Goal: Task Accomplishment & Management: Complete application form

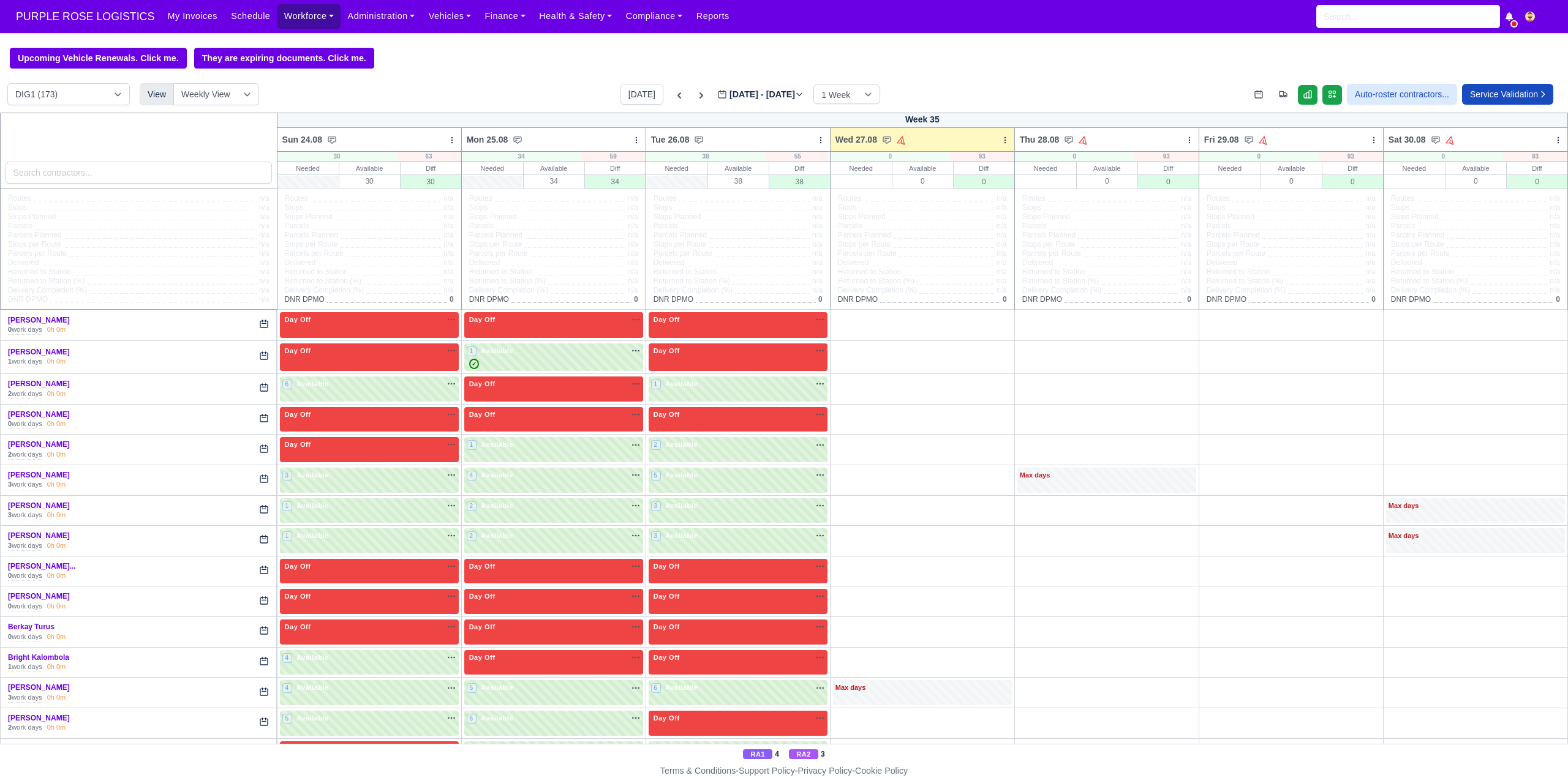
click at [286, 12] on link "Workforce" at bounding box center [309, 16] width 64 height 24
click at [308, 43] on link "Manpower" at bounding box center [333, 43] width 100 height 26
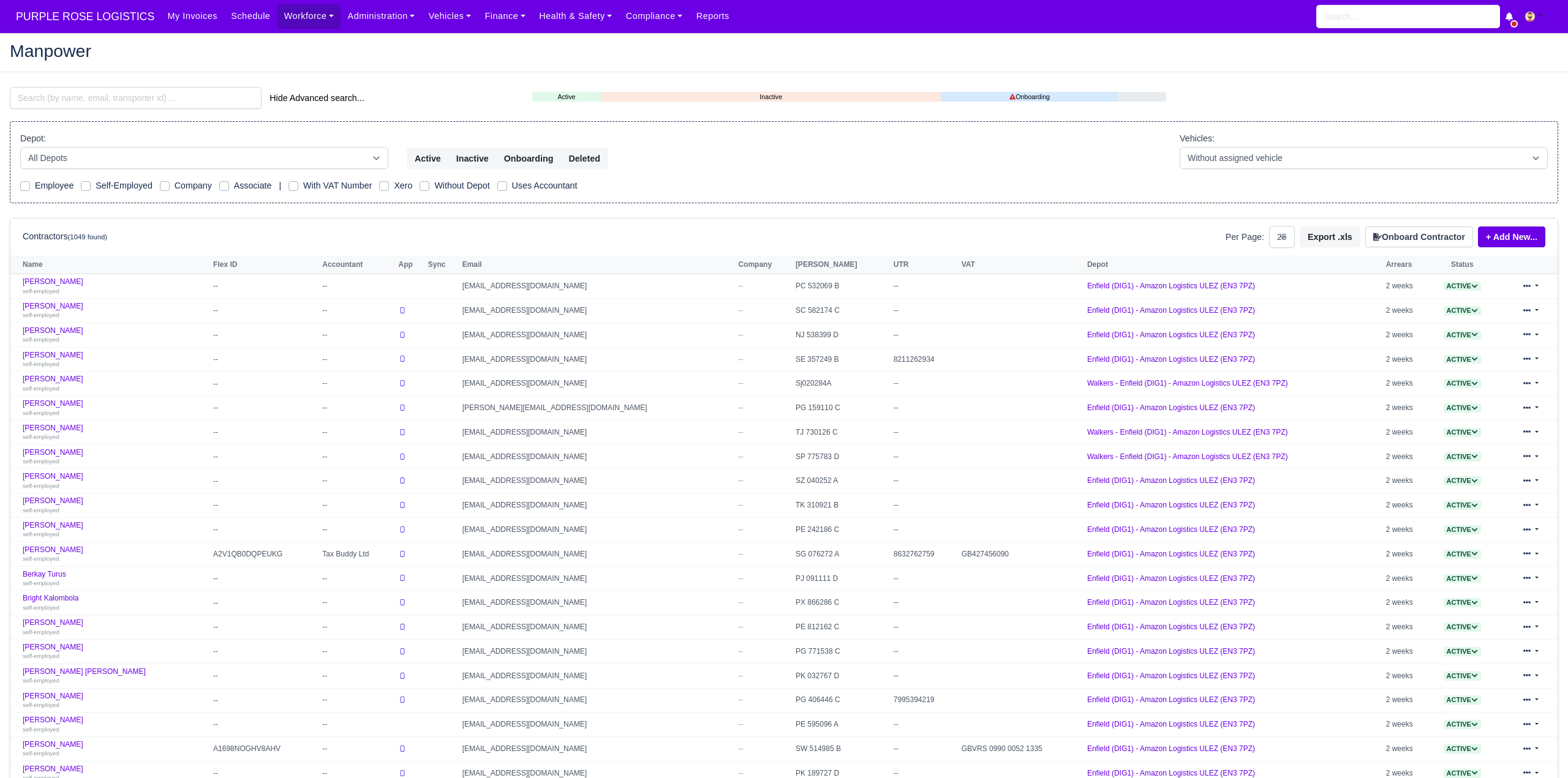
select select "25"
click at [113, 98] on input "search" at bounding box center [136, 98] width 252 height 22
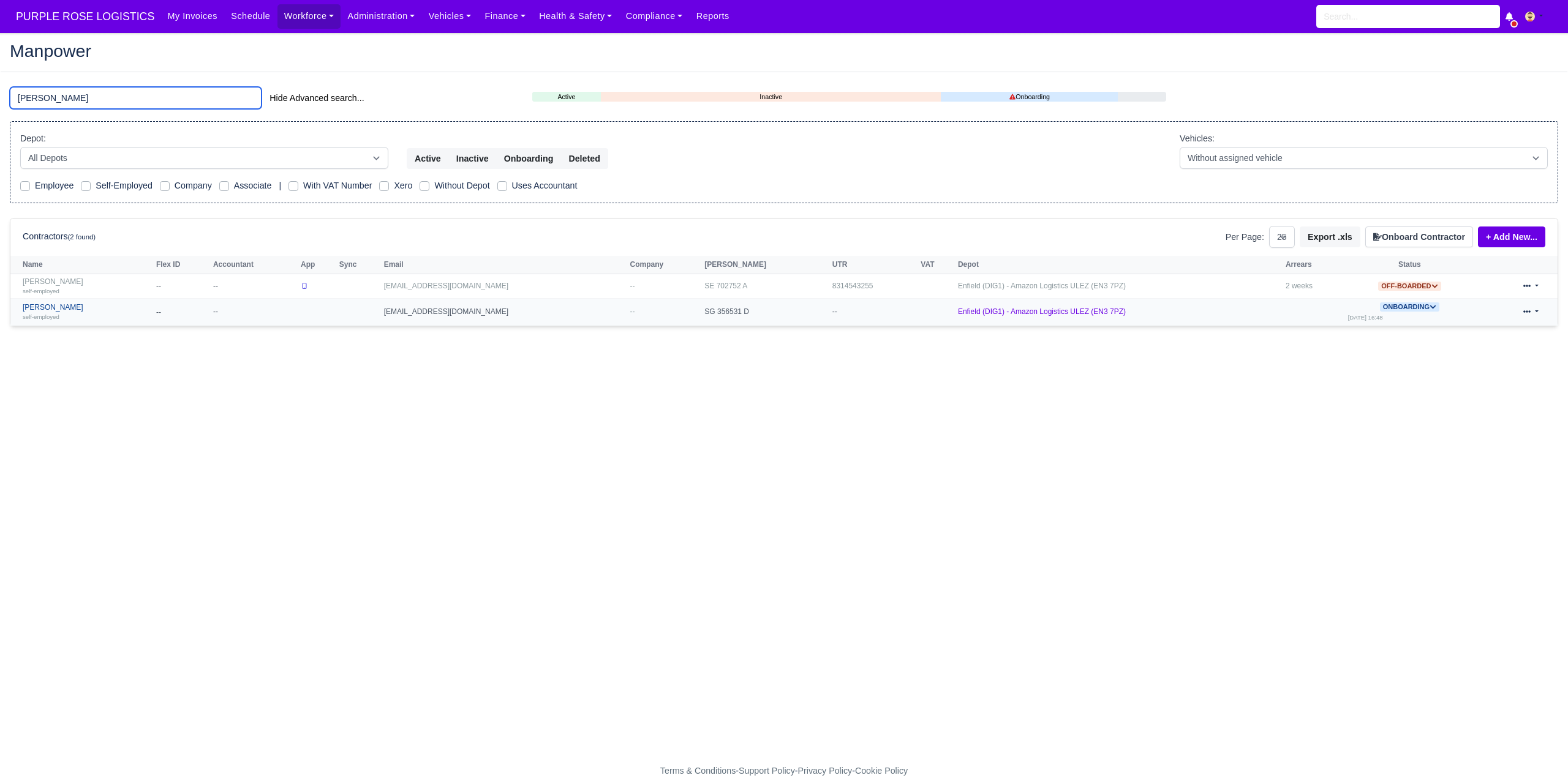
type input "awale"
click at [60, 309] on link "Anders Awale self-employed" at bounding box center [86, 312] width 127 height 18
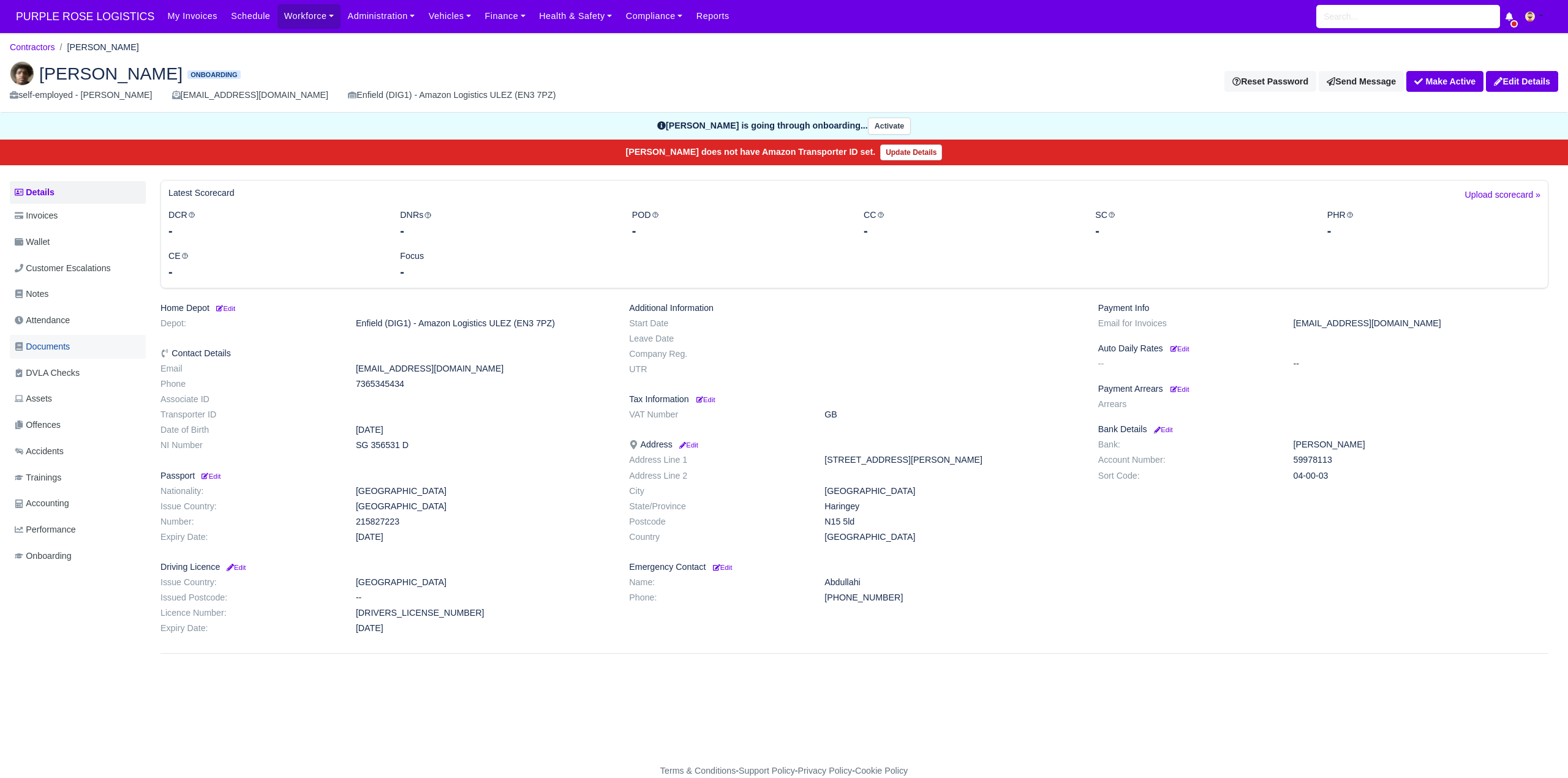
click at [64, 345] on span "Documents" at bounding box center [43, 347] width 55 height 14
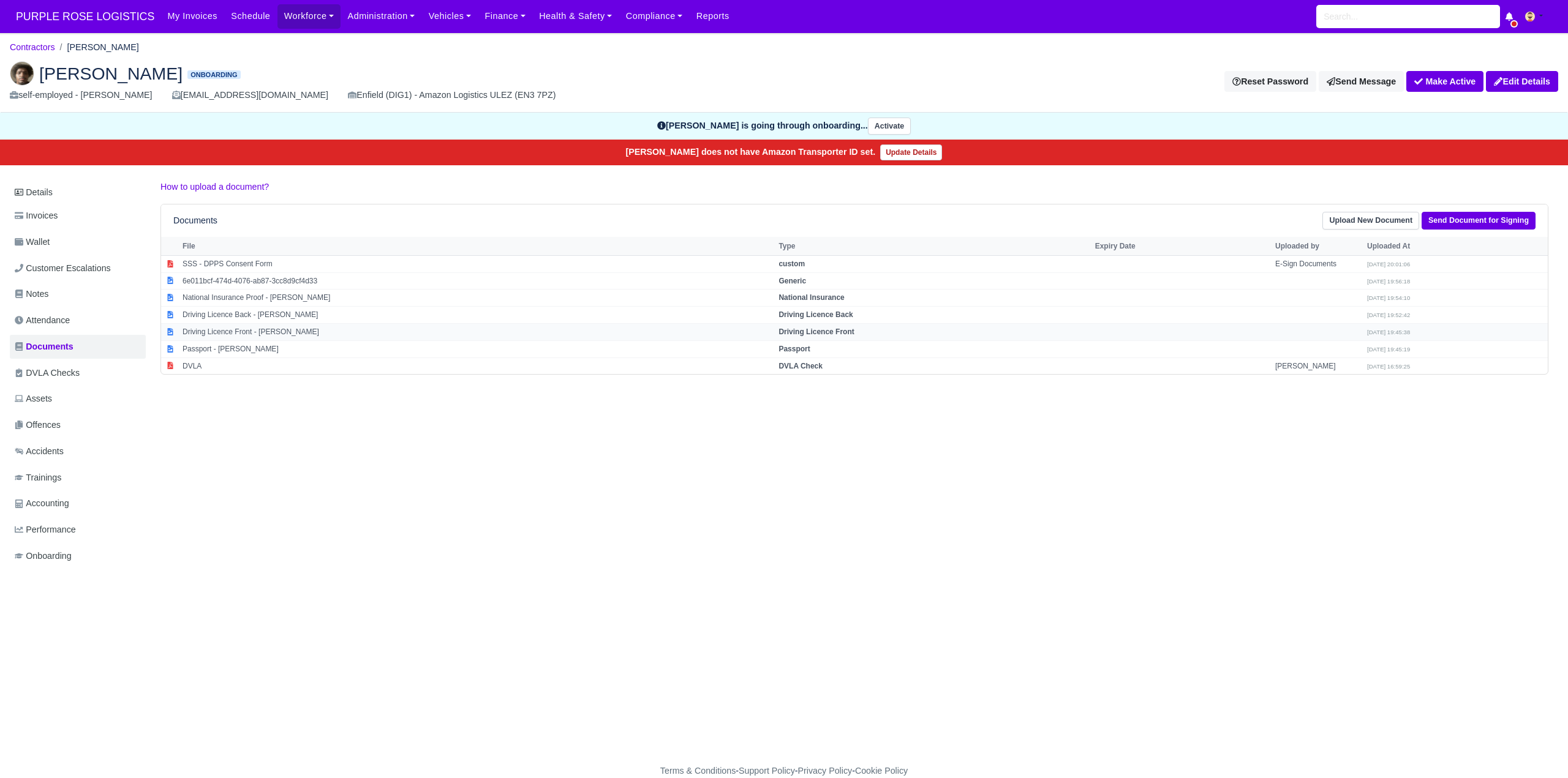
click at [819, 334] on strong "Driving Licence Front" at bounding box center [815, 332] width 75 height 9
select select "driving-licence-front"
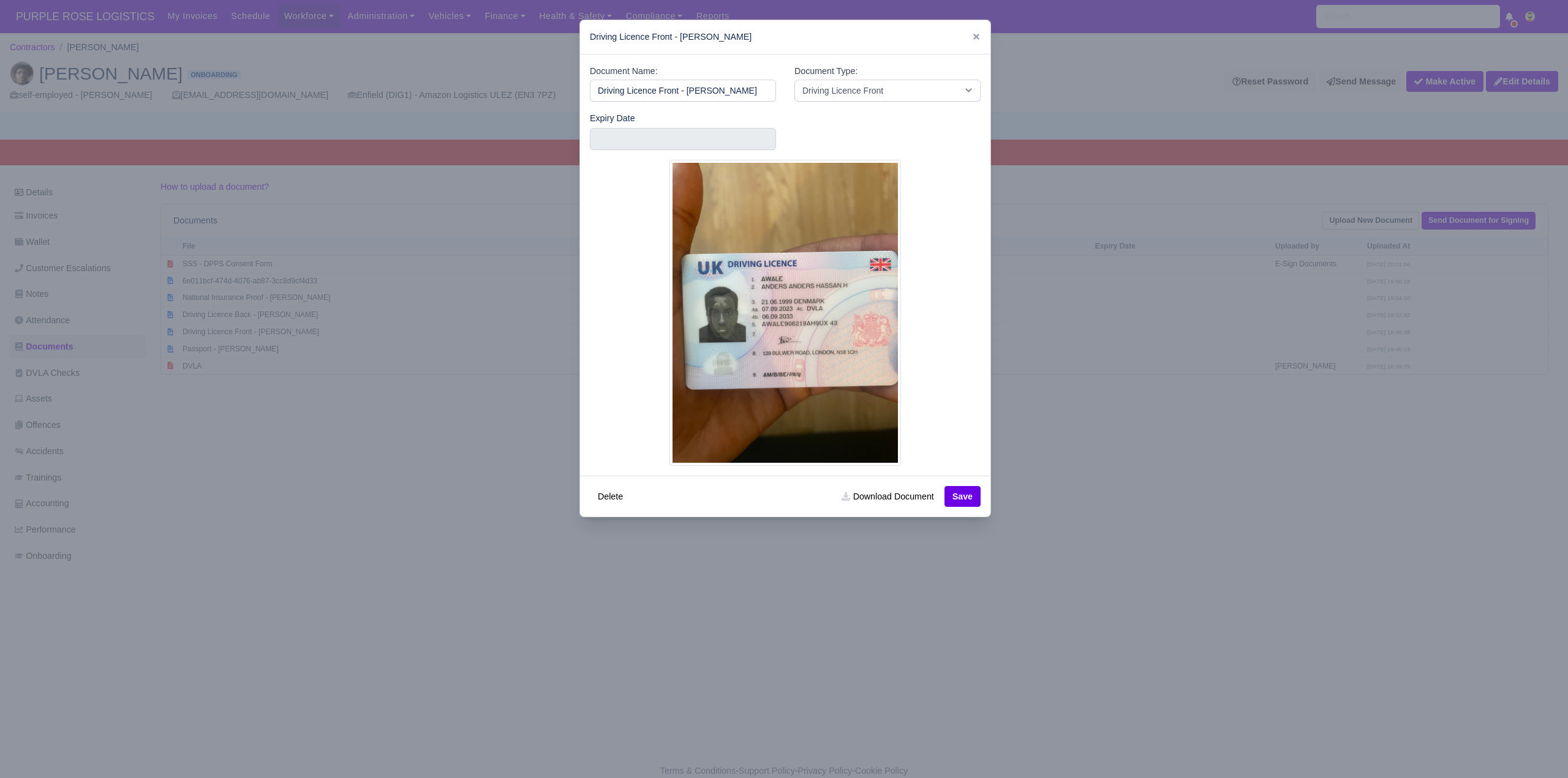
click at [1127, 427] on div at bounding box center [784, 389] width 1568 height 778
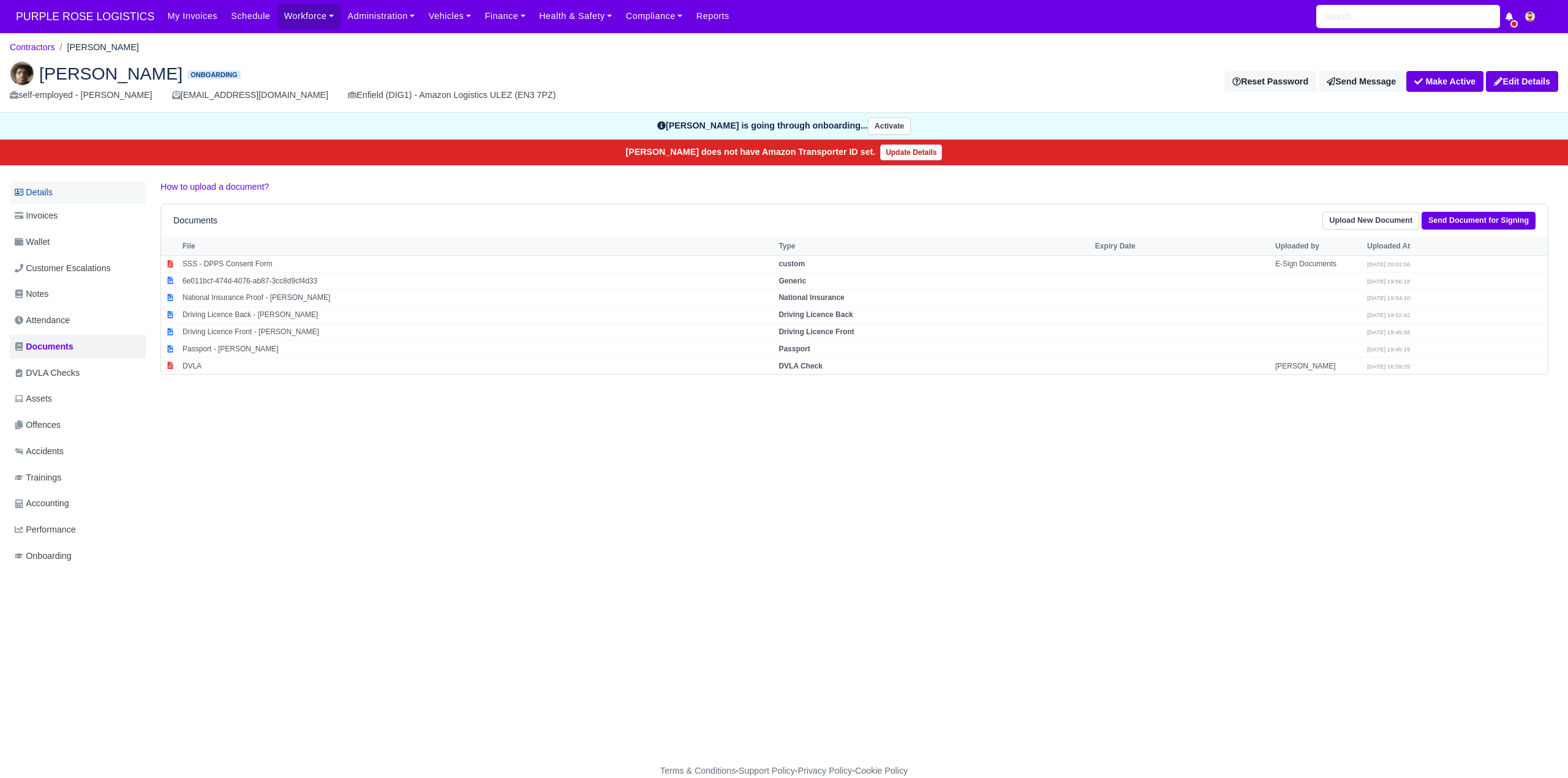
click at [35, 187] on link "Details" at bounding box center [77, 192] width 136 height 23
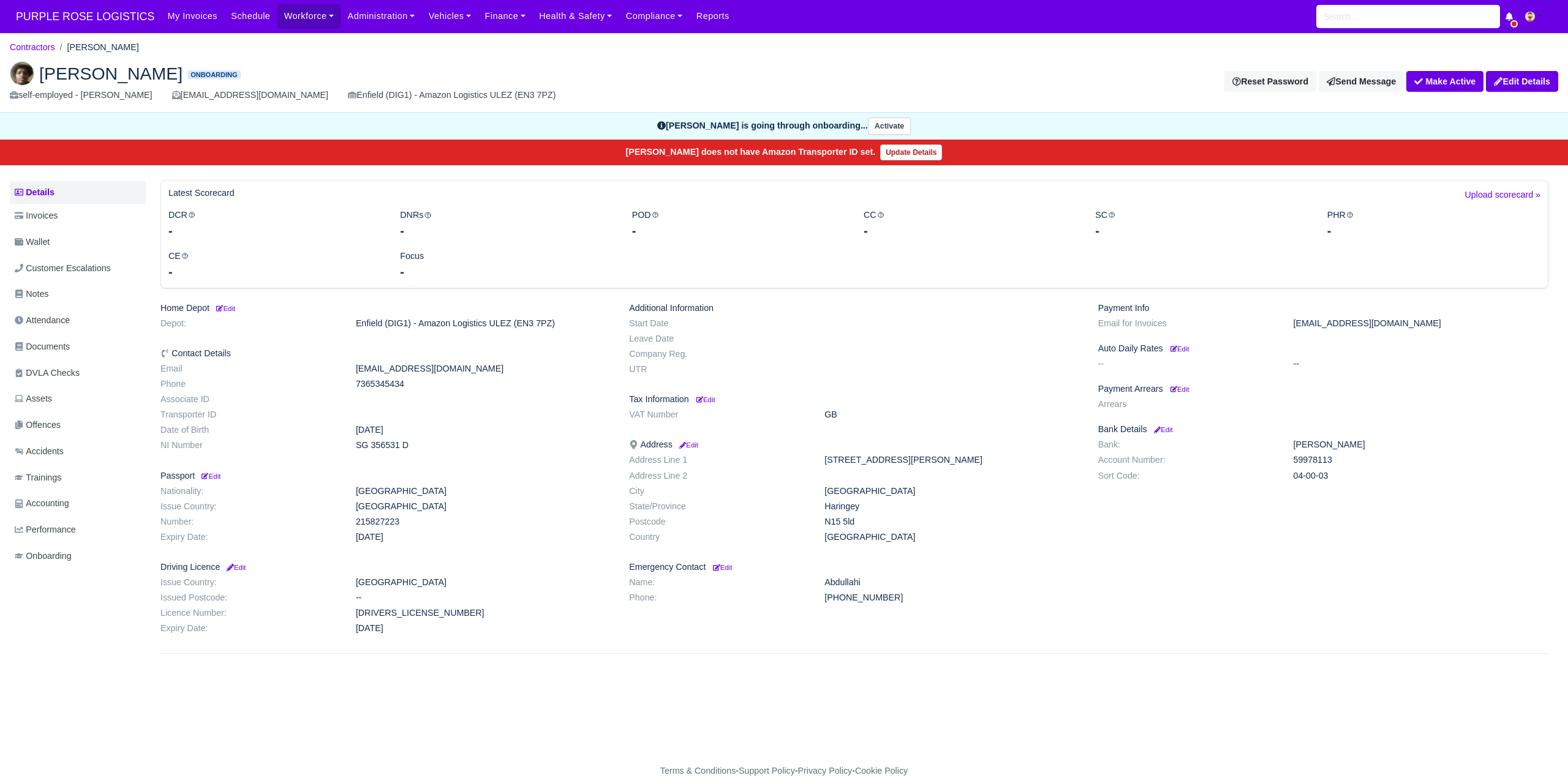
drag, startPoint x: 390, startPoint y: 385, endPoint x: 366, endPoint y: 385, distance: 24.0
click at [423, 385] on dd "7365345434" at bounding box center [483, 384] width 273 height 10
copy dd "7365345434"
drag, startPoint x: 3, startPoint y: 341, endPoint x: -8, endPoint y: 333, distance: 13.6
click at [0, 333] on html "PURPLE ROSE LOGISTICS My Invoices Schedule Workforce Manpower Expiring Document…" at bounding box center [784, 389] width 1568 height 778
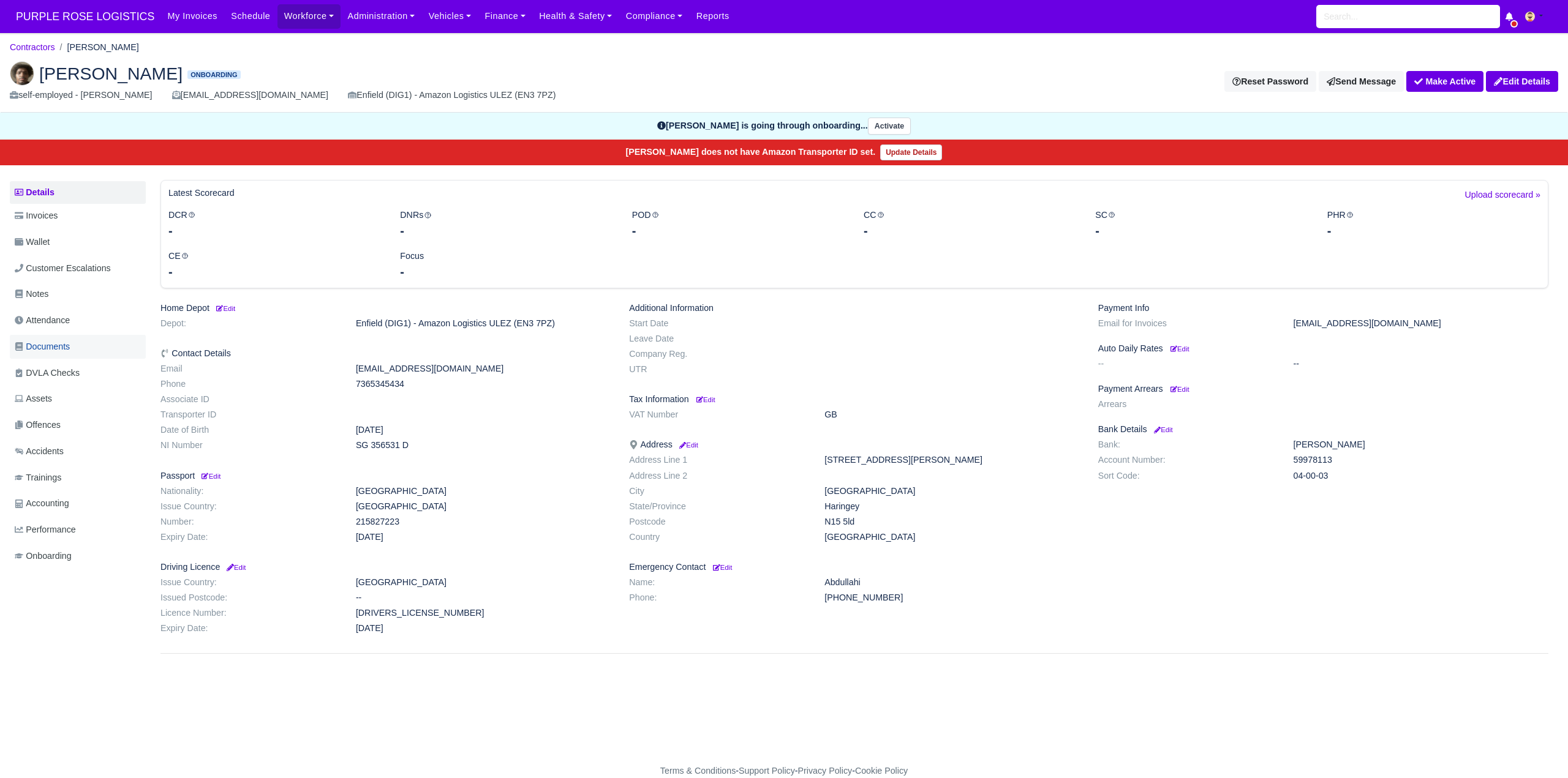
click at [46, 347] on span "Documents" at bounding box center [43, 347] width 55 height 14
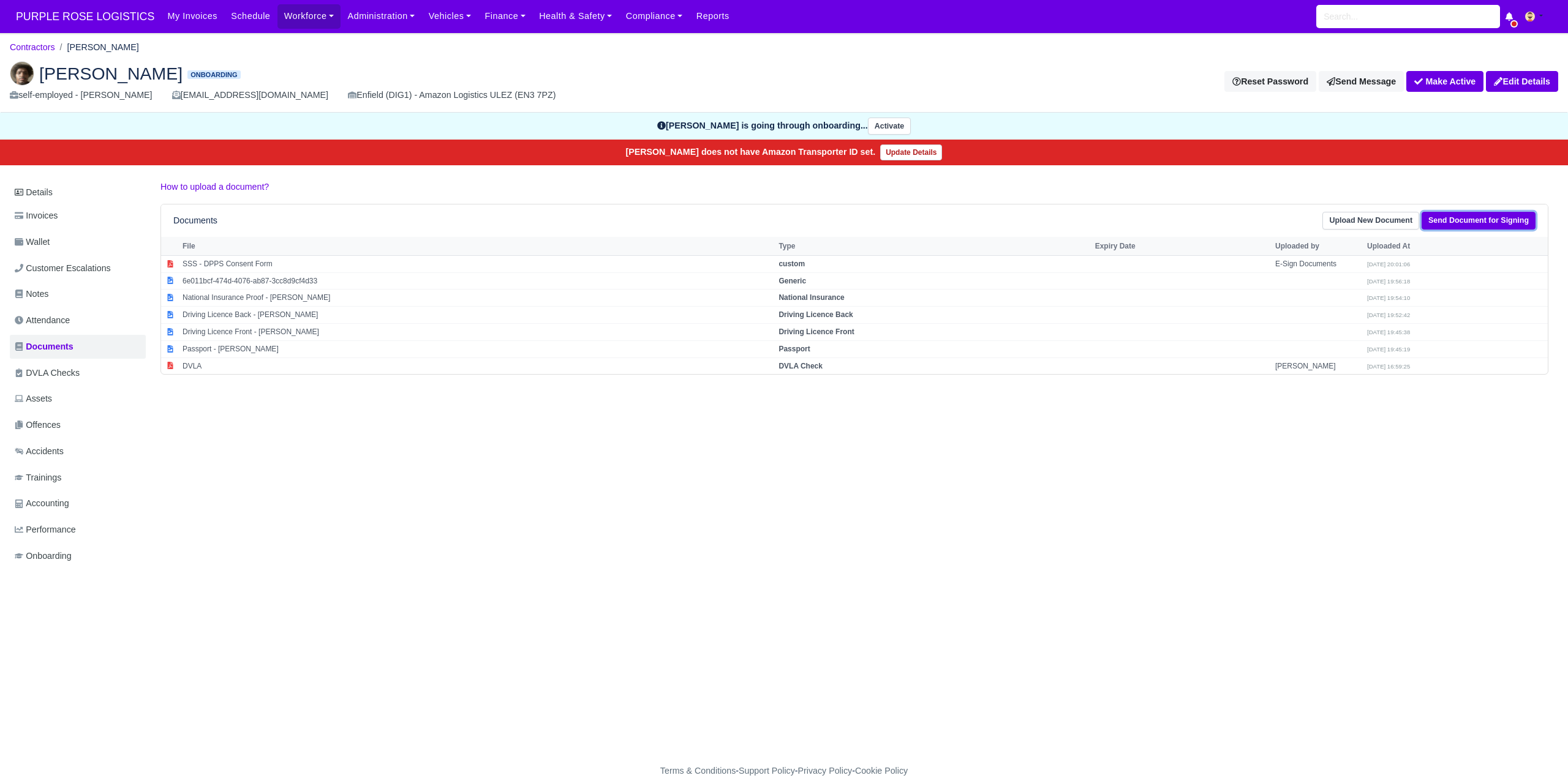
click at [1462, 214] on link "Send Document for Signing" at bounding box center [1479, 221] width 114 height 18
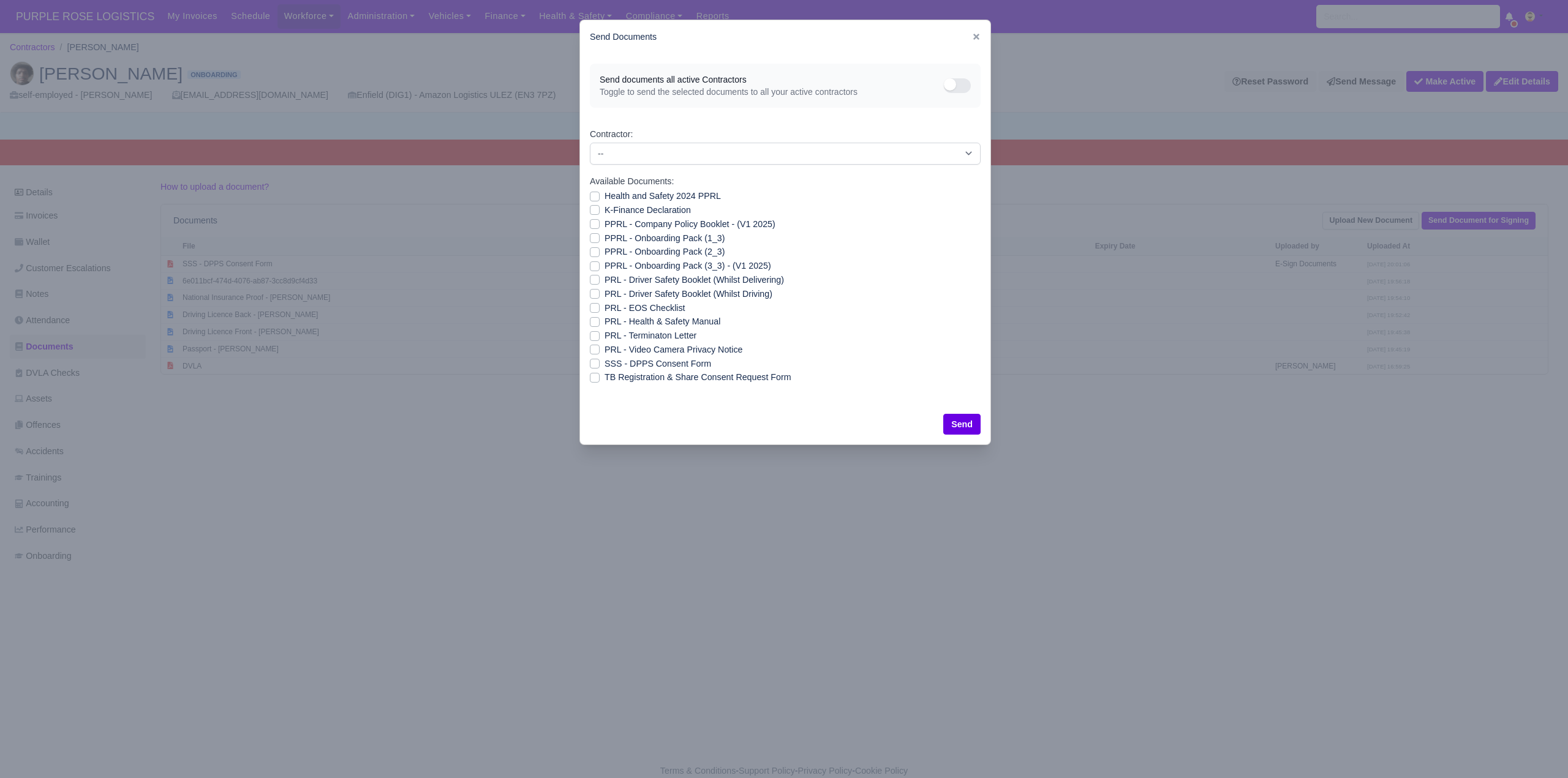
click at [605, 193] on label "Health and Safety 2024 PPRL" at bounding box center [663, 196] width 117 height 14
click at [592, 193] on input "Health and Safety 2024 PPRL" at bounding box center [594, 194] width 9 height 9
checkbox input "true"
click at [605, 208] on label "K-Finance Declaration" at bounding box center [647, 210] width 86 height 14
click at [596, 208] on input "K-Finance Declaration" at bounding box center [594, 208] width 9 height 9
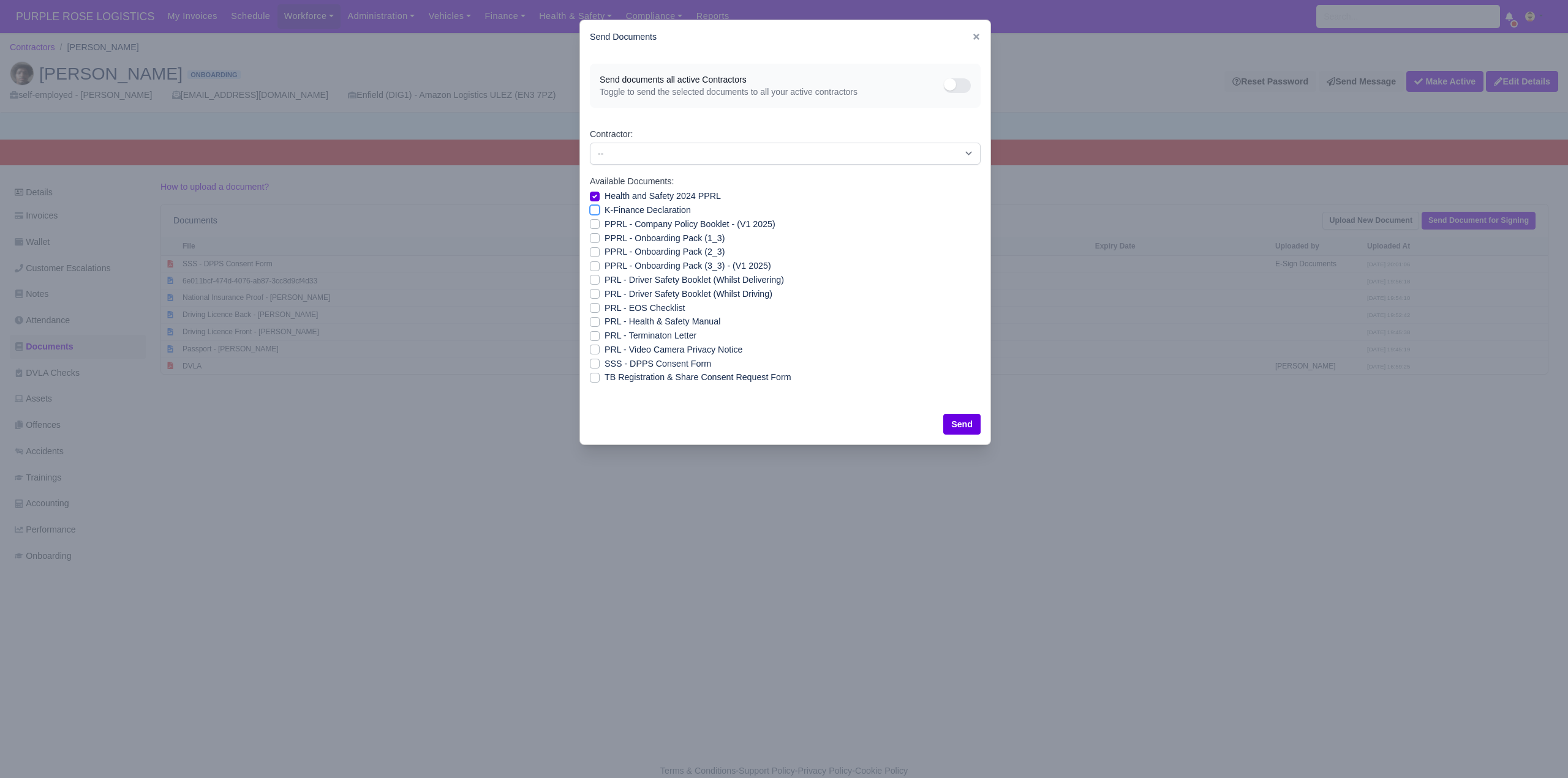
checkbox input "true"
click at [605, 222] on label "PPRL - Company Policy Booklet - (V1 2025)" at bounding box center [690, 224] width 171 height 14
click at [593, 222] on input "PPRL - Company Policy Booklet - (V1 2025)" at bounding box center [594, 222] width 9 height 9
checkbox input "true"
drag, startPoint x: 592, startPoint y: 236, endPoint x: 597, endPoint y: 243, distance: 8.6
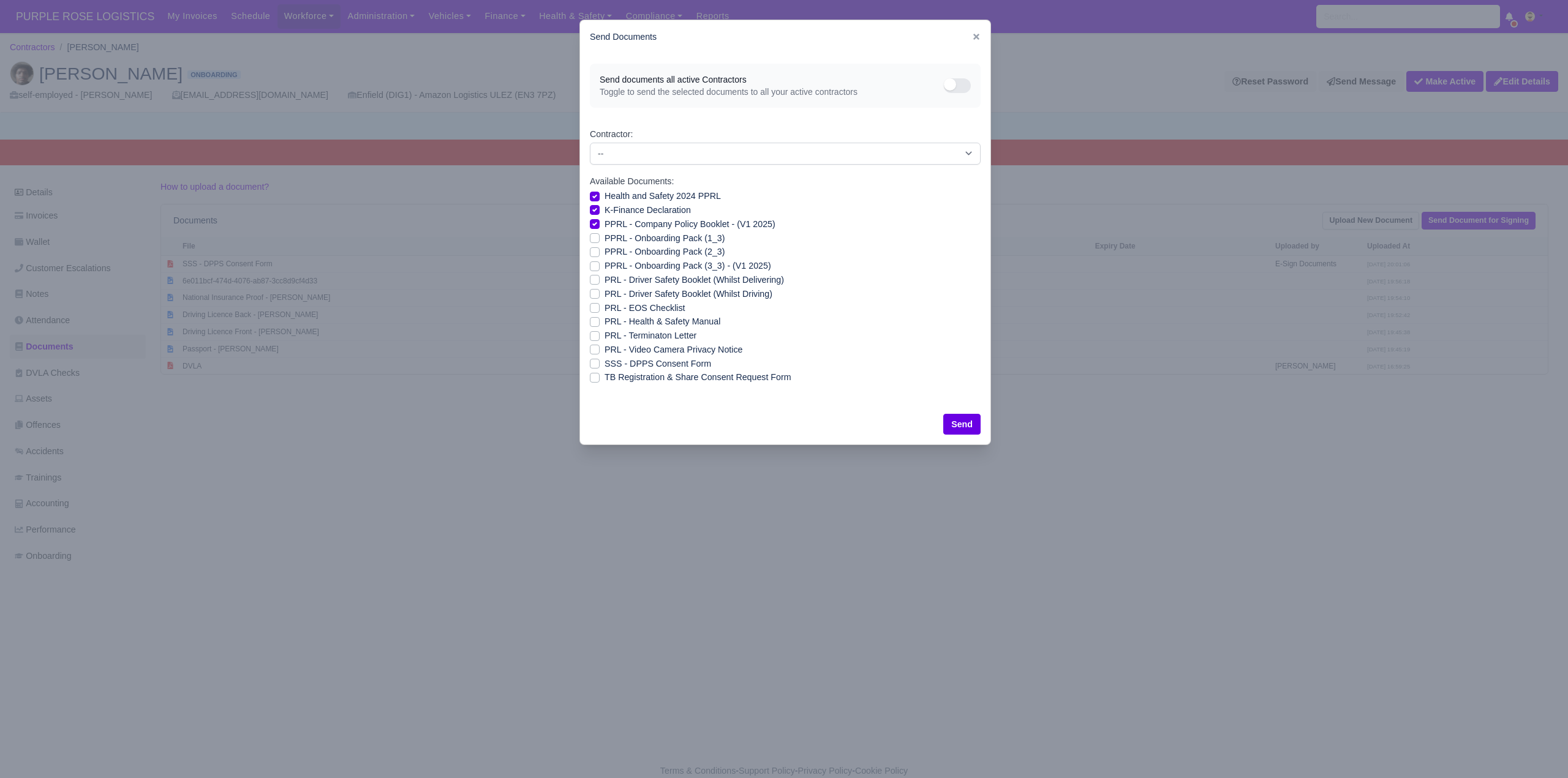
click at [605, 240] on label "PPRL - Onboarding Pack (1_3)" at bounding box center [665, 238] width 120 height 14
click at [595, 240] on input "PPRL - Onboarding Pack (1_3)" at bounding box center [594, 236] width 9 height 9
checkbox input "true"
click at [605, 251] on label "PPRL - Onboarding Pack (2_3)" at bounding box center [665, 251] width 120 height 14
click at [596, 251] on input "PPRL - Onboarding Pack (2_3)" at bounding box center [594, 249] width 9 height 9
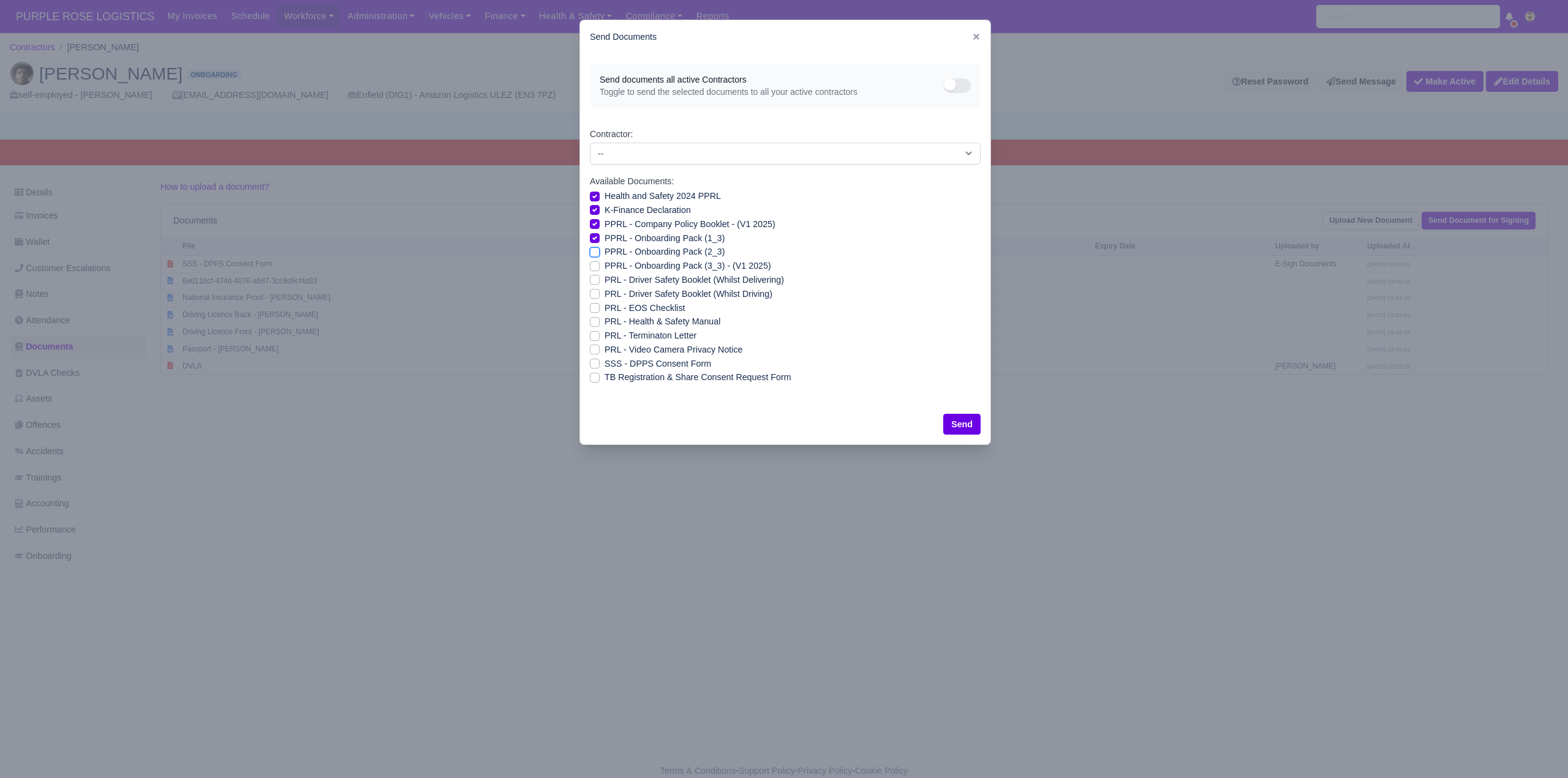
checkbox input "true"
click at [605, 265] on label "PPRL - Onboarding Pack (3_3) - (V1 2025)" at bounding box center [688, 265] width 167 height 14
click at [593, 265] on input "PPRL - Onboarding Pack (3_3) - (V1 2025)" at bounding box center [594, 263] width 9 height 9
checkbox input "true"
click at [605, 280] on label "PRL - Driver Safety Booklet (Whilst Delivering)" at bounding box center [694, 280] width 179 height 14
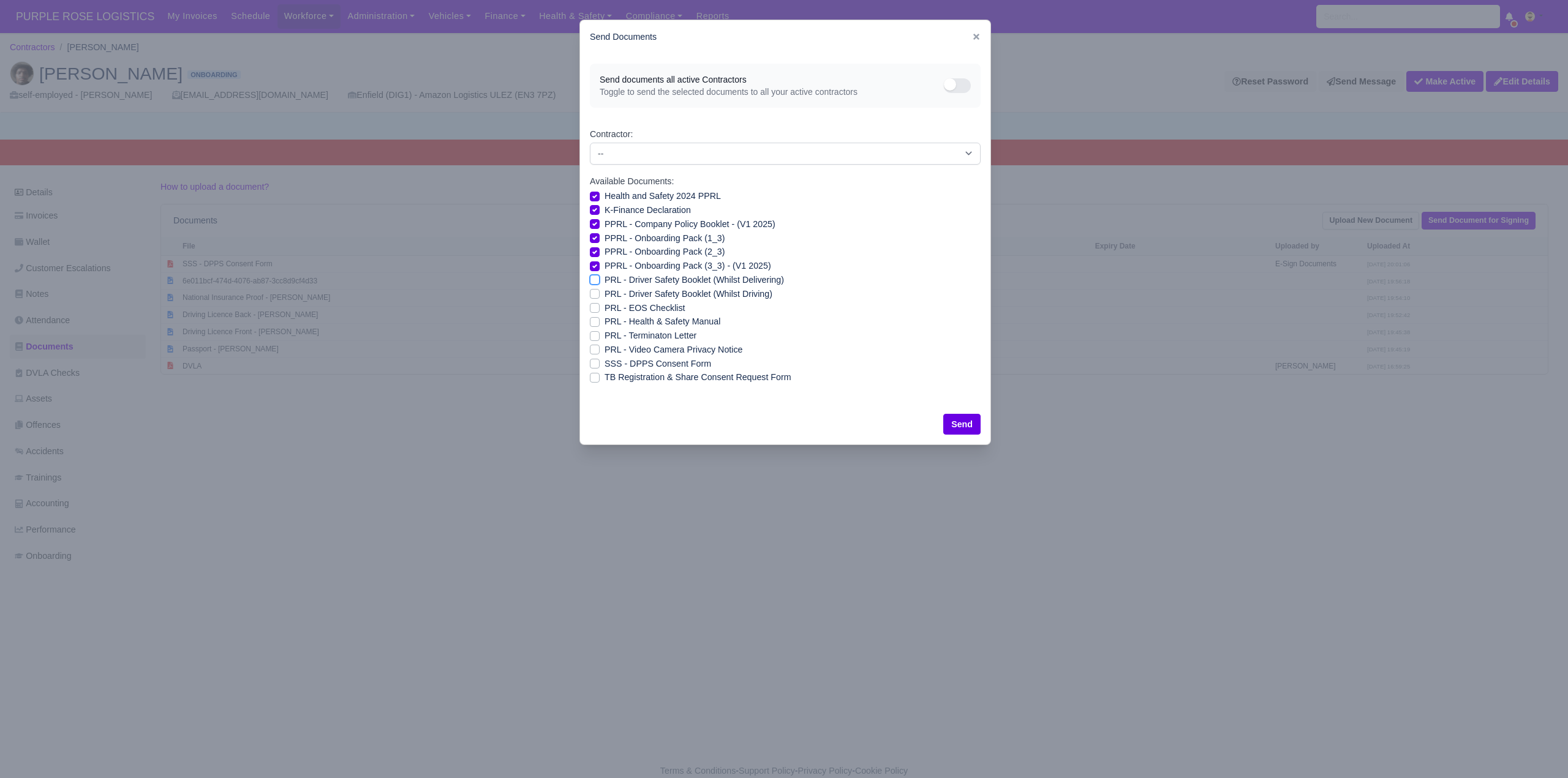
click at [593, 280] on input "PRL - Driver Safety Booklet (Whilst Delivering)" at bounding box center [594, 278] width 9 height 9
checkbox input "true"
click at [605, 291] on label "PRL - Driver Safety Booklet (Whilst Driving)" at bounding box center [688, 294] width 168 height 14
click at [593, 291] on input "PRL - Driver Safety Booklet (Whilst Driving)" at bounding box center [594, 292] width 9 height 9
checkbox input "true"
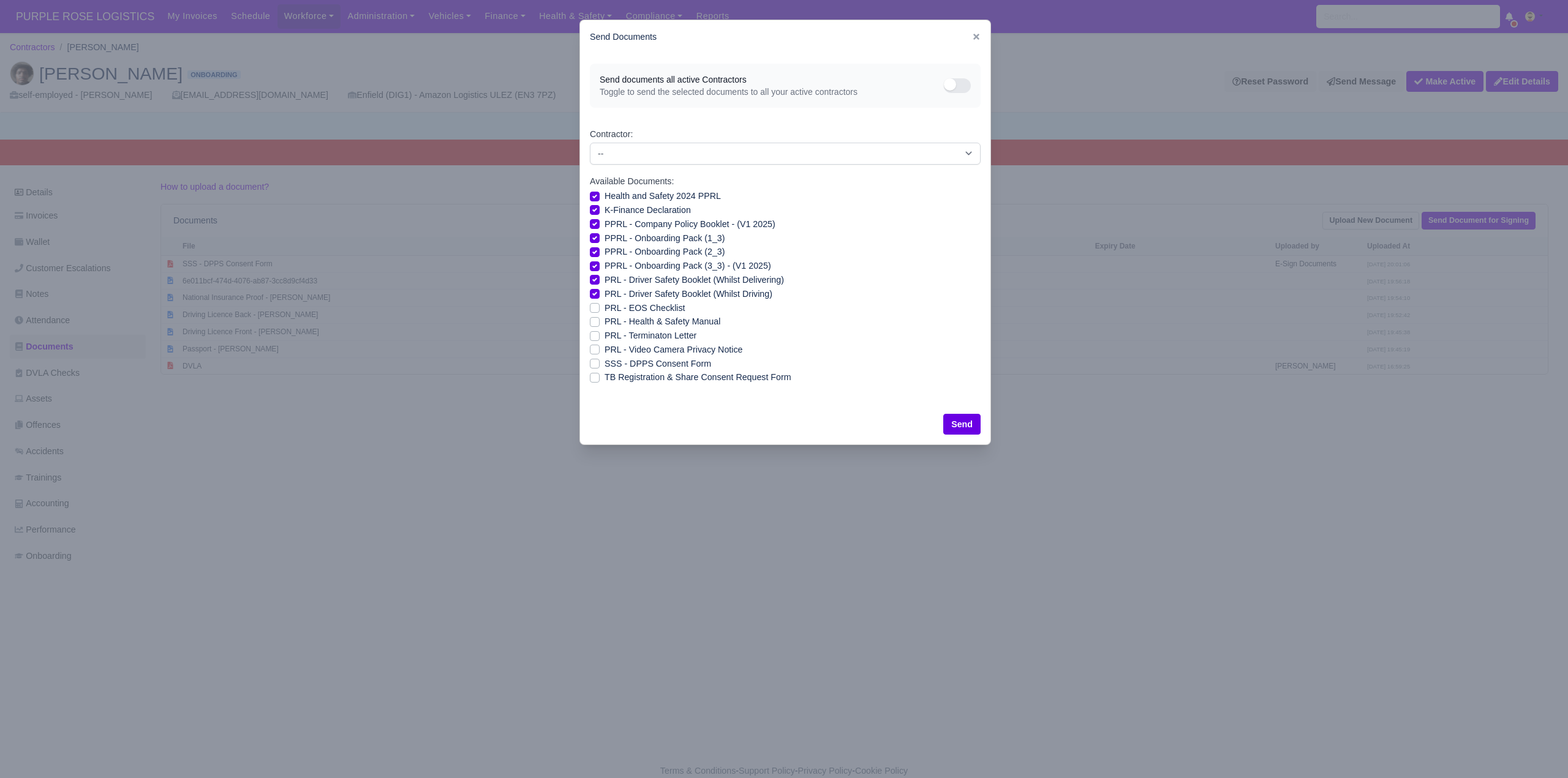
click at [605, 319] on label "PRL - Health & Safety Manual" at bounding box center [663, 321] width 116 height 14
click at [592, 319] on input "PRL - Health & Safety Manual" at bounding box center [594, 319] width 9 height 9
checkbox input "true"
click at [605, 346] on label "PRL - Video Camera Privacy Notice" at bounding box center [673, 350] width 137 height 14
click at [594, 346] on input "PRL - Video Camera Privacy Notice" at bounding box center [594, 348] width 9 height 9
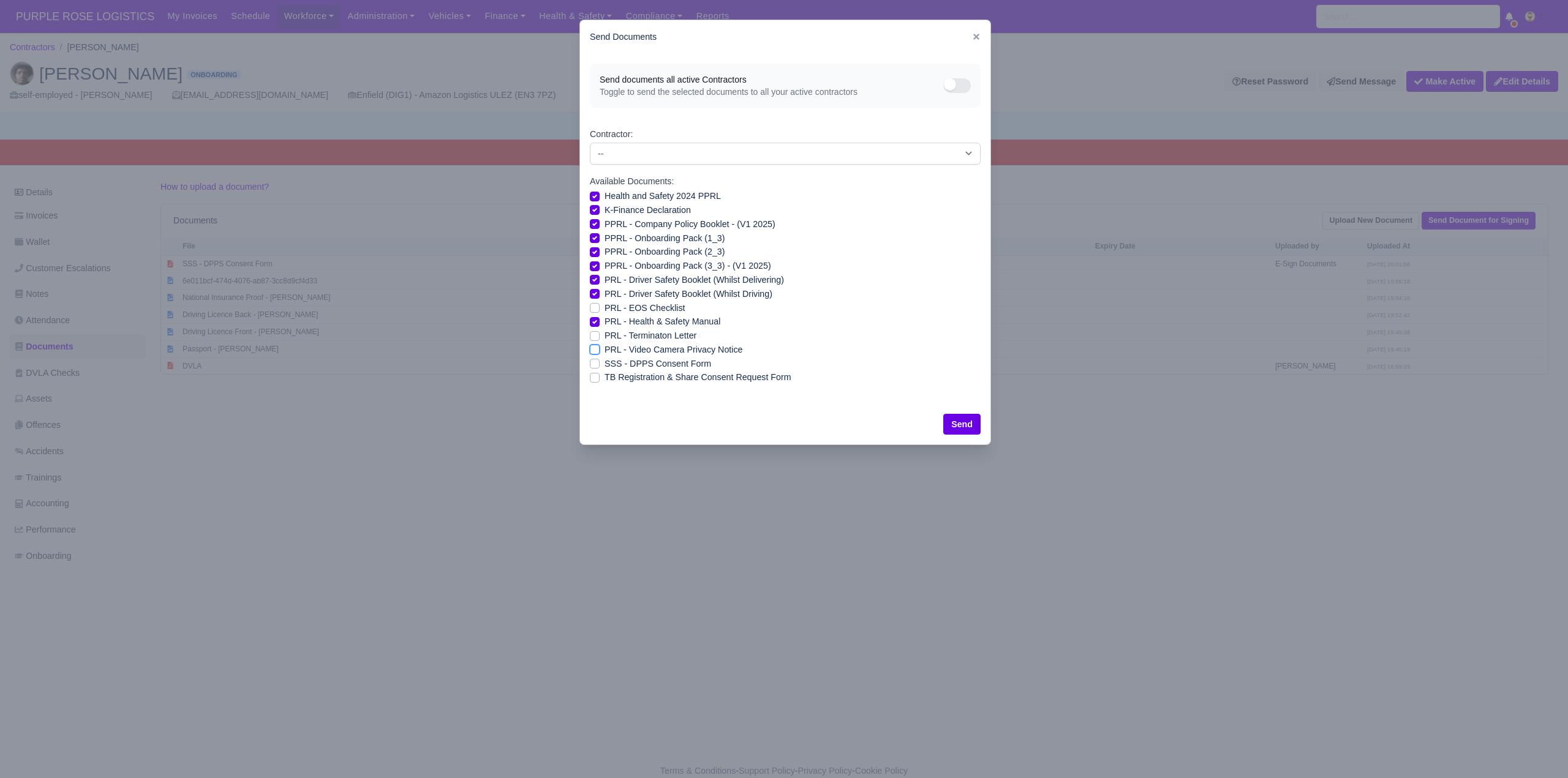
checkbox input "true"
click at [972, 422] on button "Send" at bounding box center [961, 425] width 37 height 21
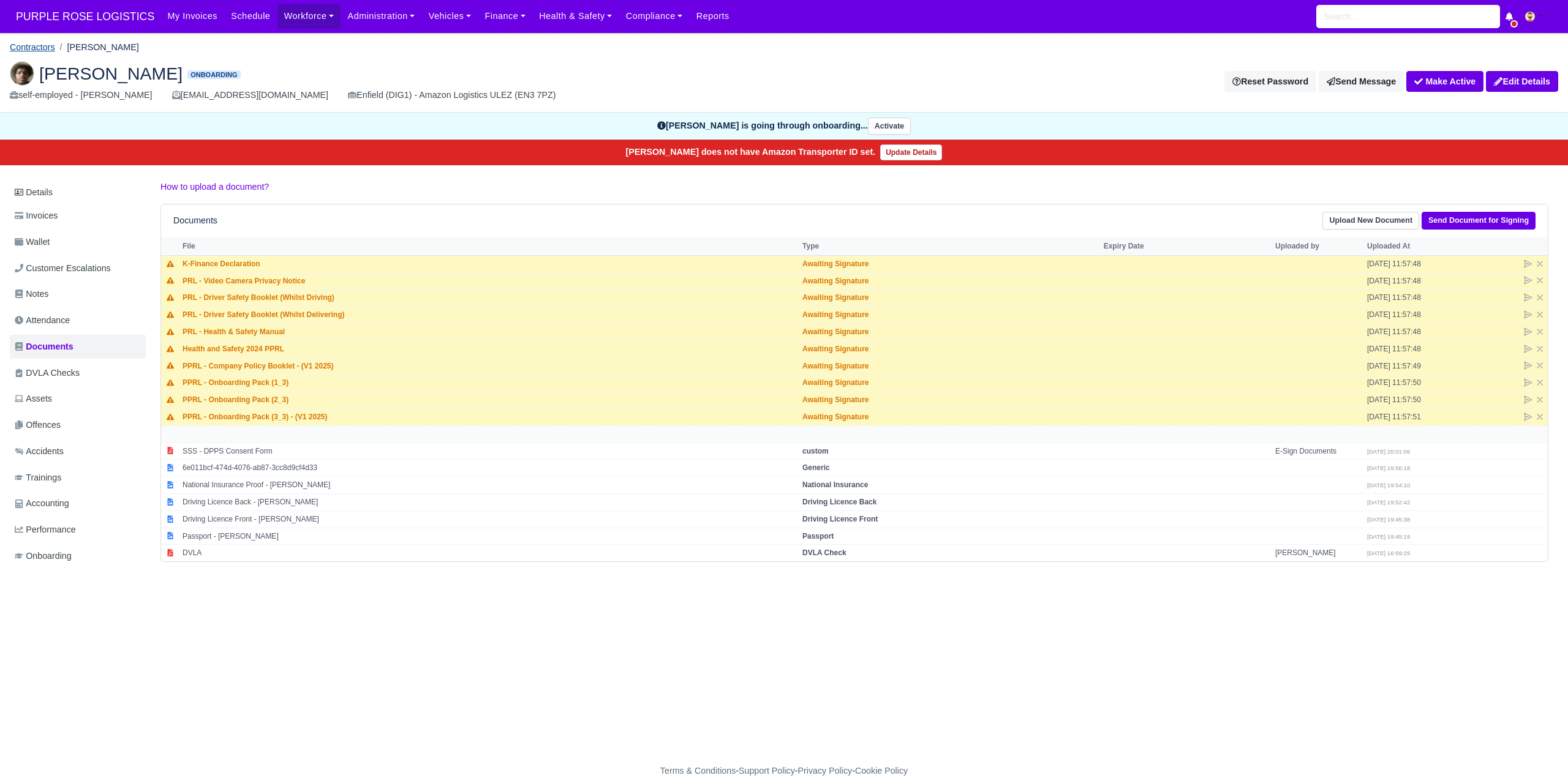
click at [27, 48] on link "Contractors" at bounding box center [32, 47] width 46 height 9
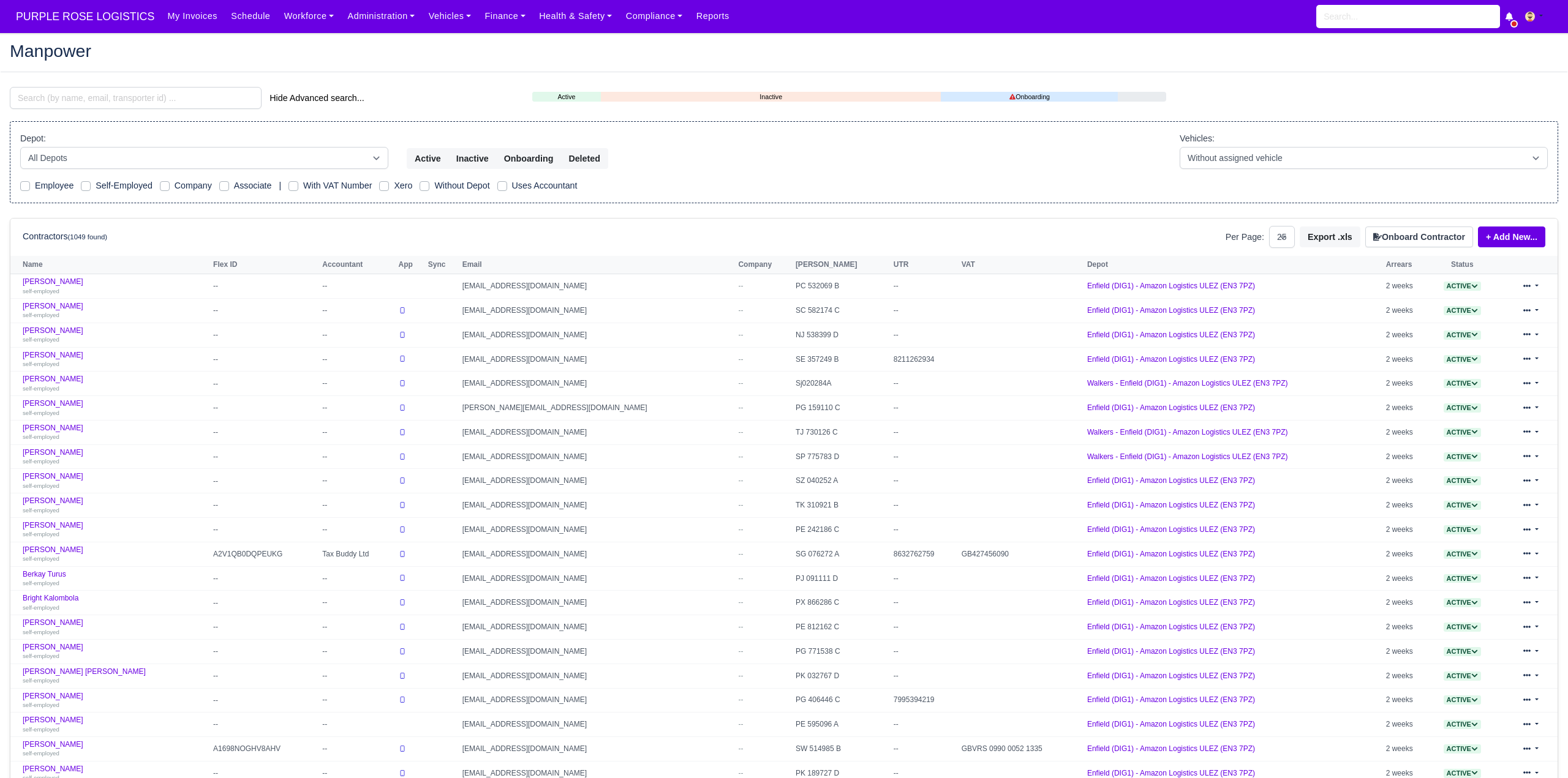
select select "25"
click at [85, 92] on input "search" at bounding box center [136, 98] width 252 height 22
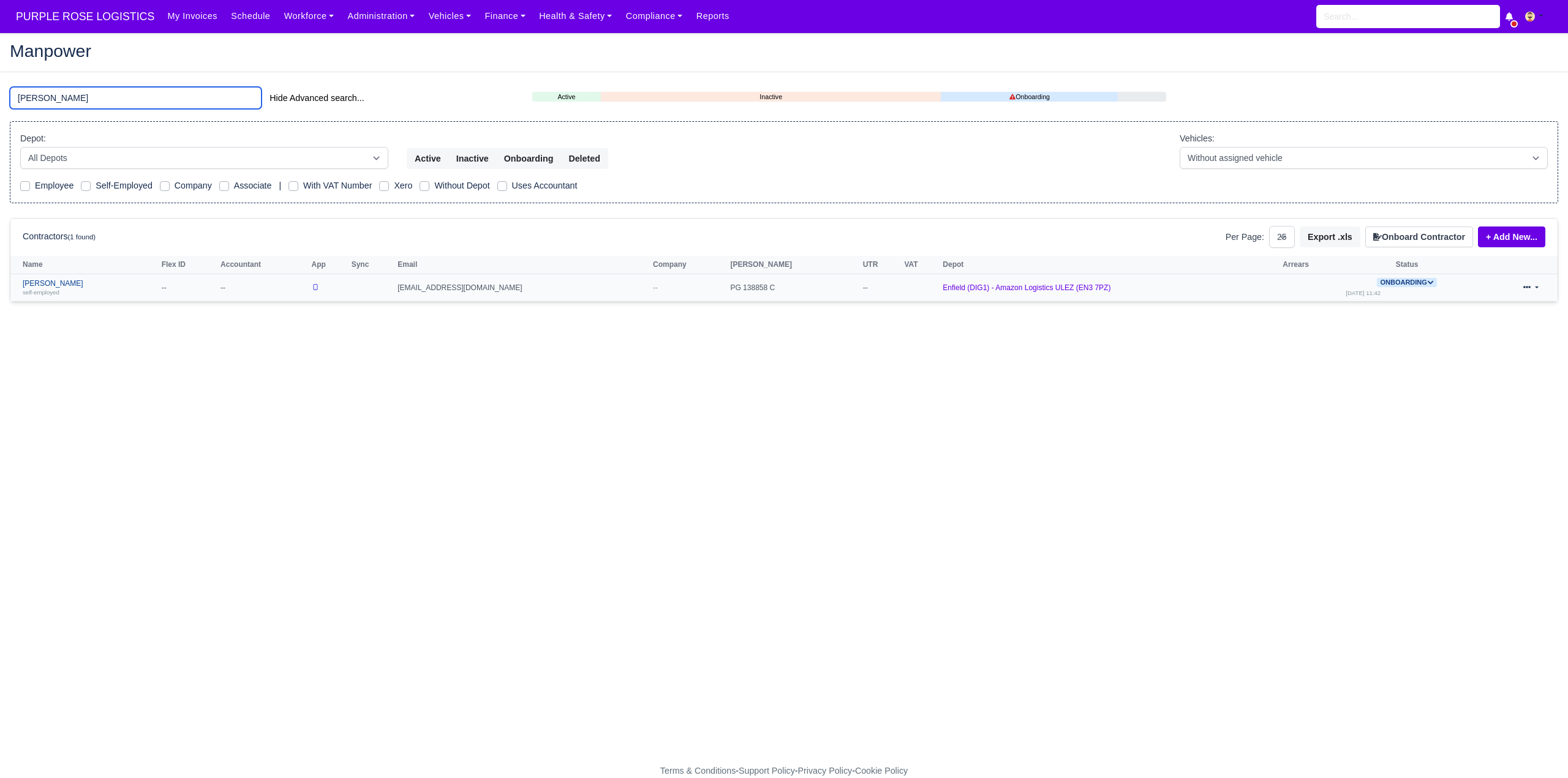
type input "tanvi"
click at [49, 284] on link "Raihan Tanvir self-employed" at bounding box center [89, 288] width 133 height 18
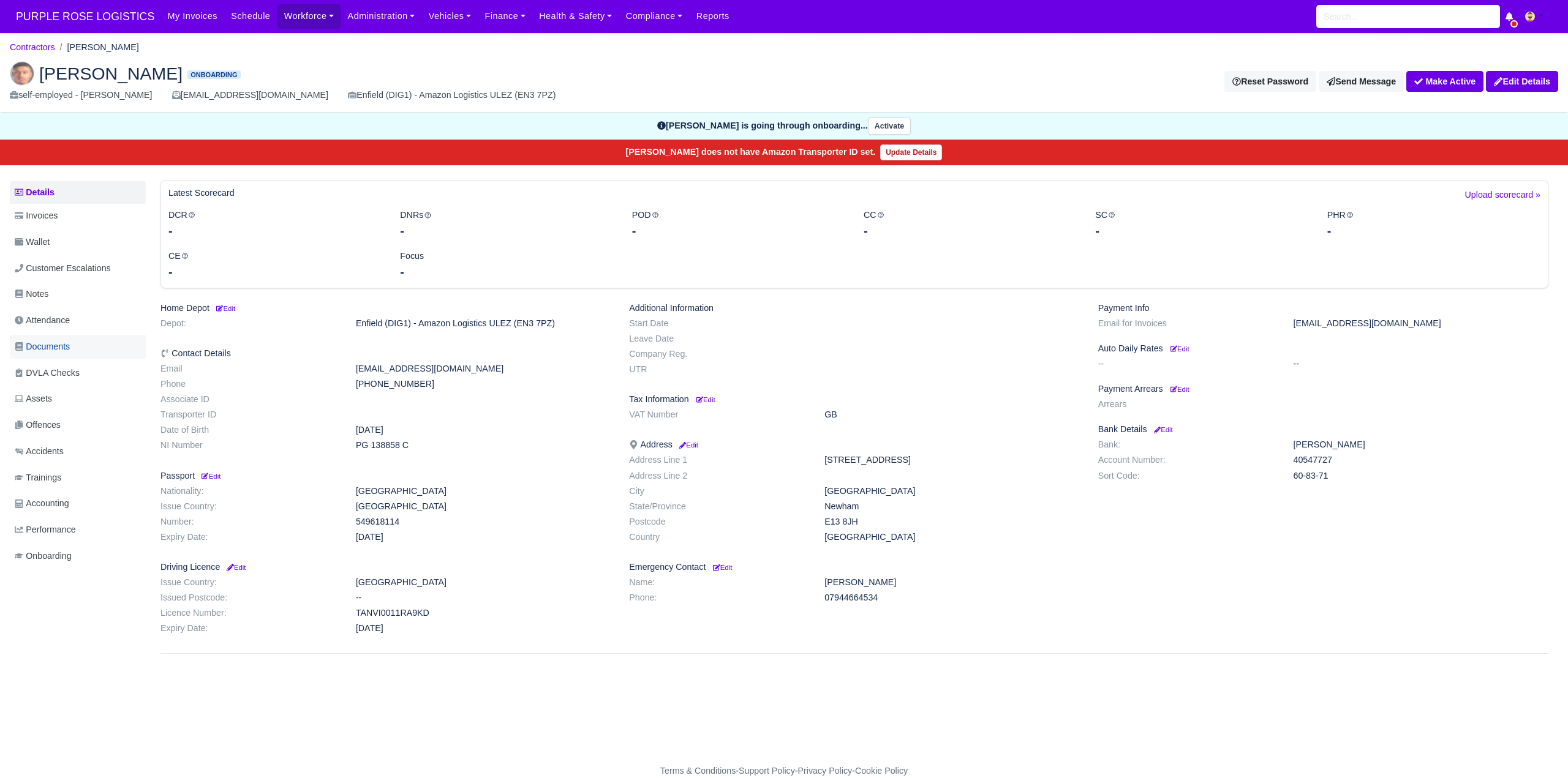
click at [64, 345] on span "Documents" at bounding box center [43, 347] width 55 height 14
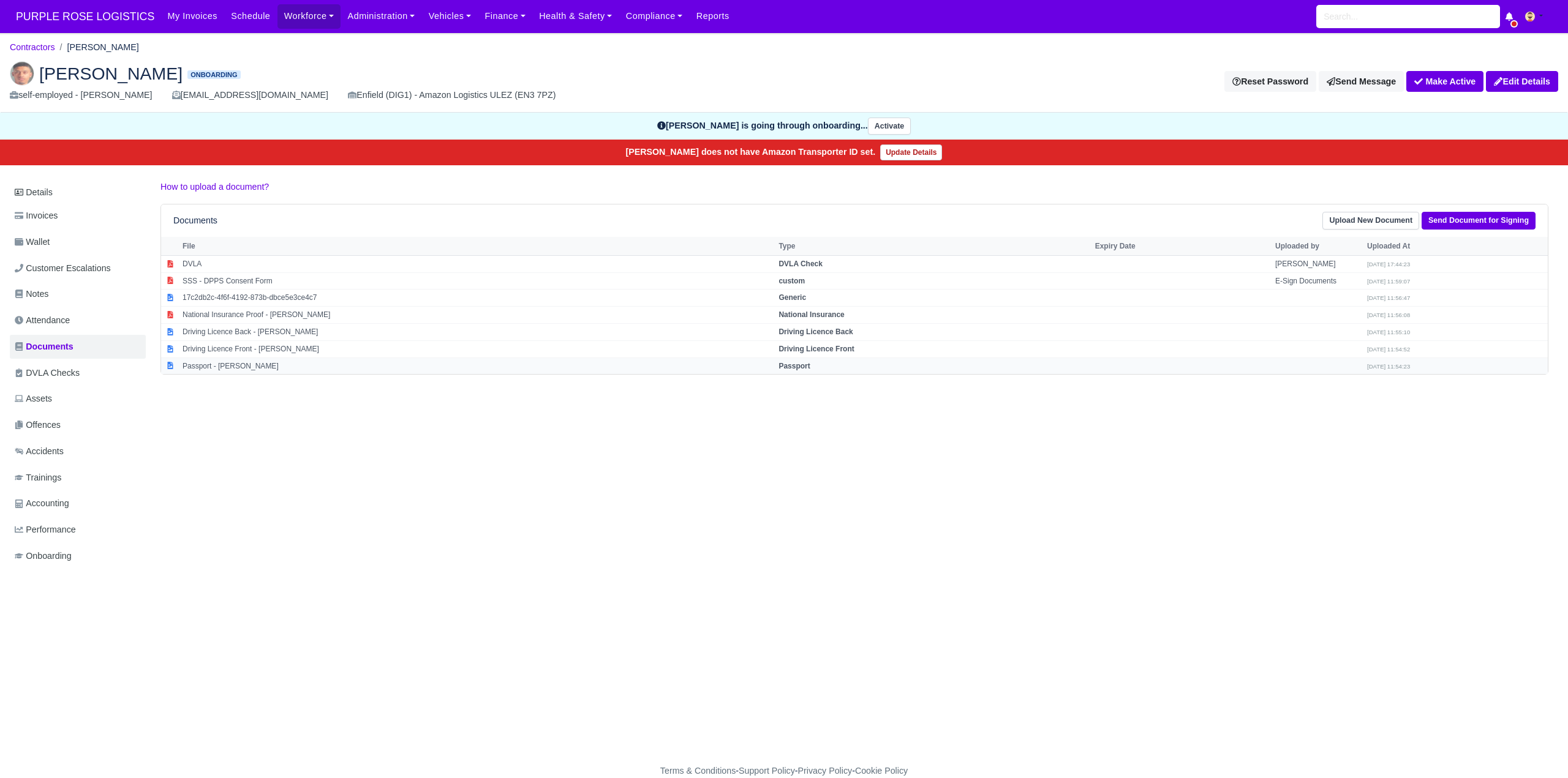
click at [793, 364] on strong "Passport" at bounding box center [793, 366] width 31 height 9
select select "passport"
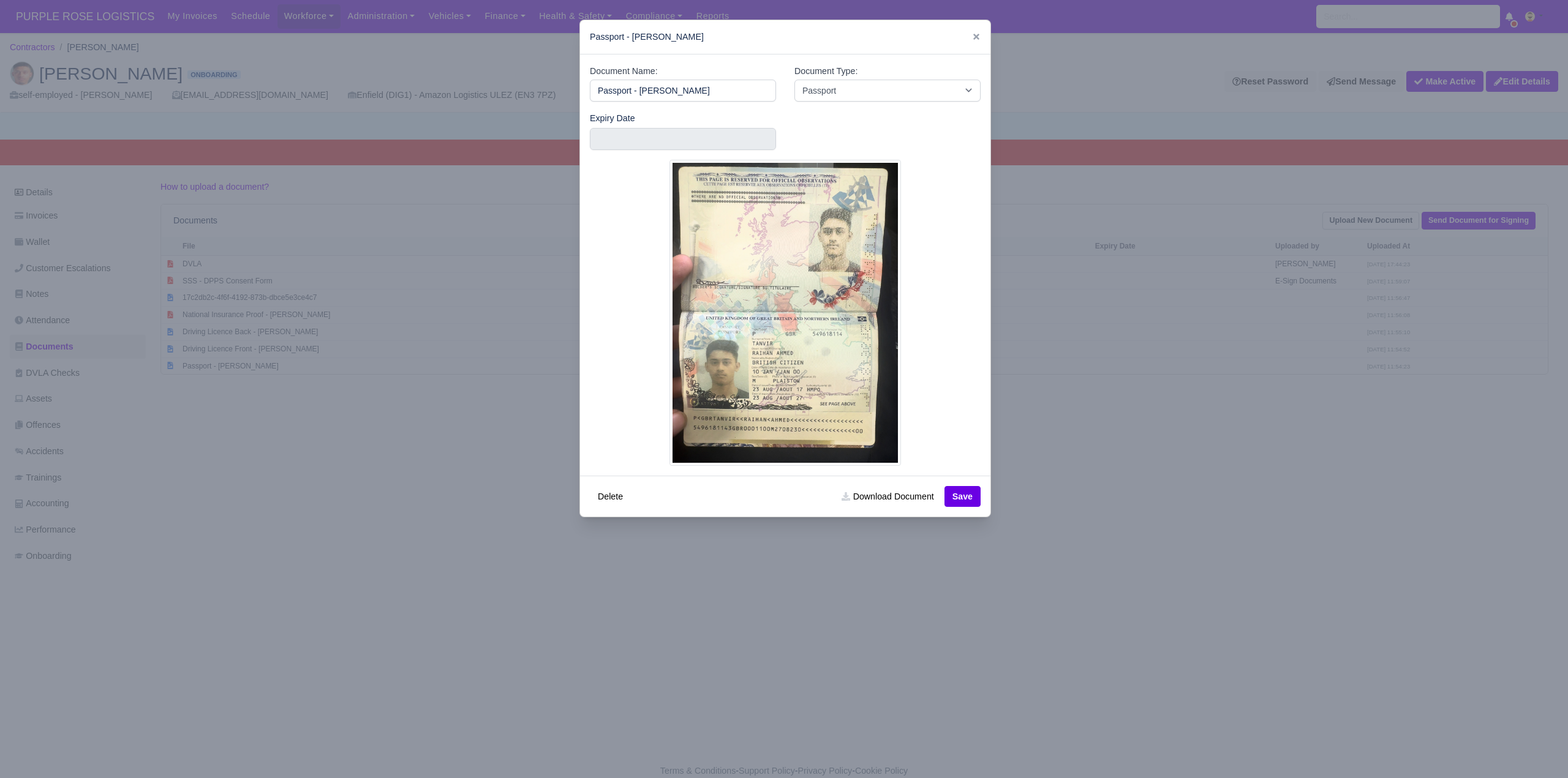
click at [1109, 530] on div at bounding box center [784, 389] width 1568 height 778
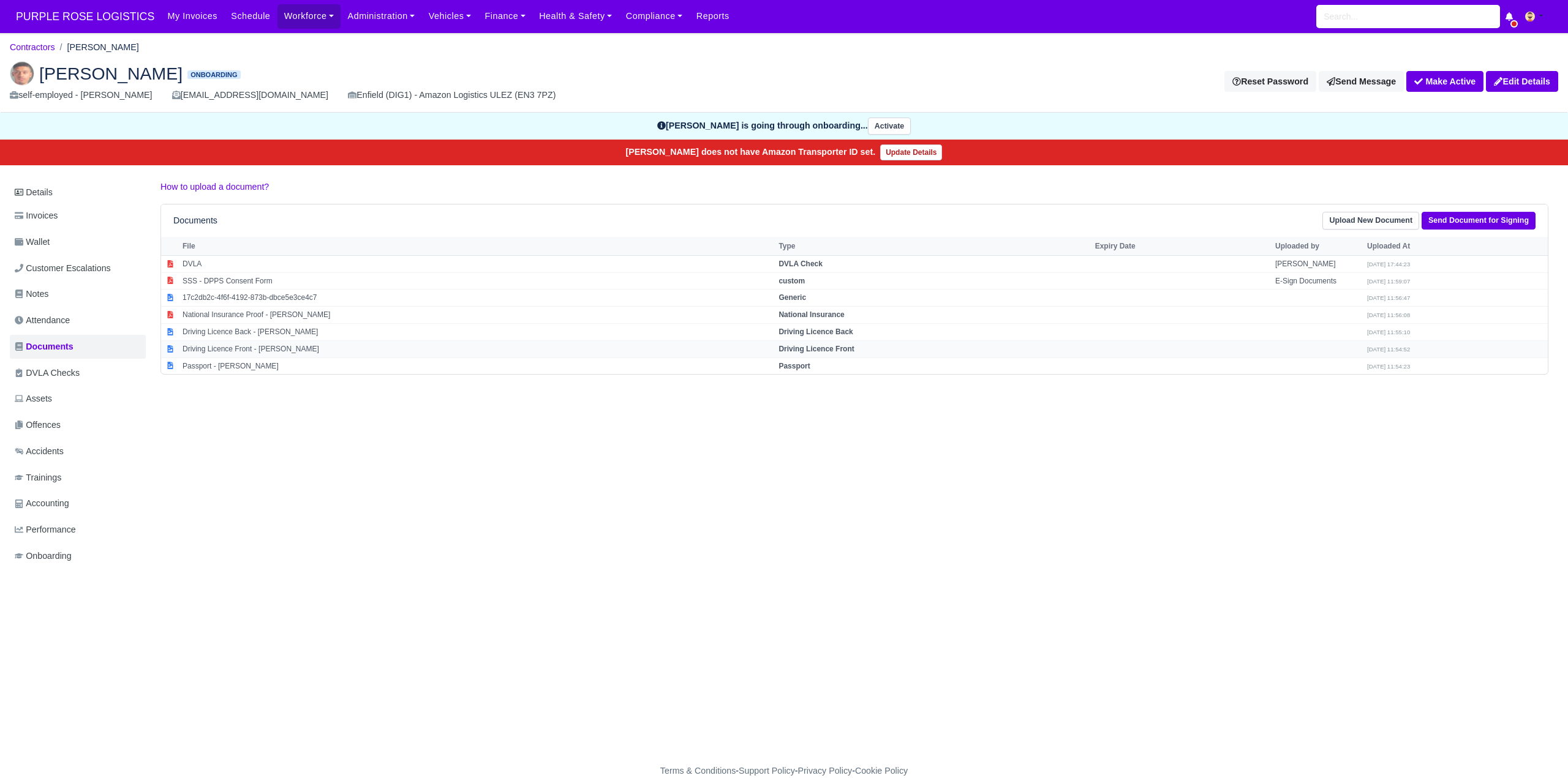
click at [805, 346] on strong "Driving Licence Front" at bounding box center [815, 349] width 75 height 9
select select "driving-licence-front"
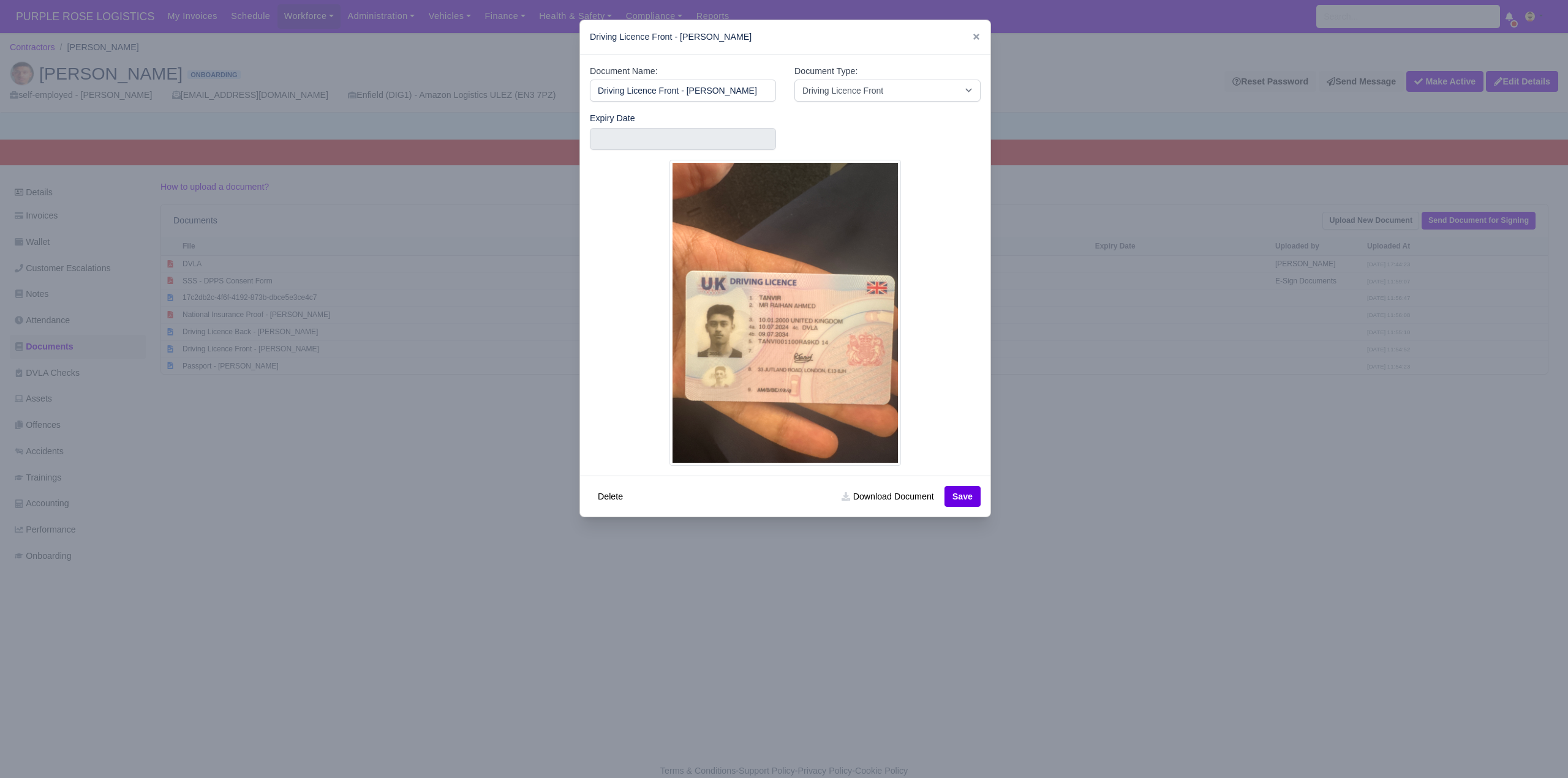
click at [1261, 529] on div at bounding box center [784, 389] width 1568 height 778
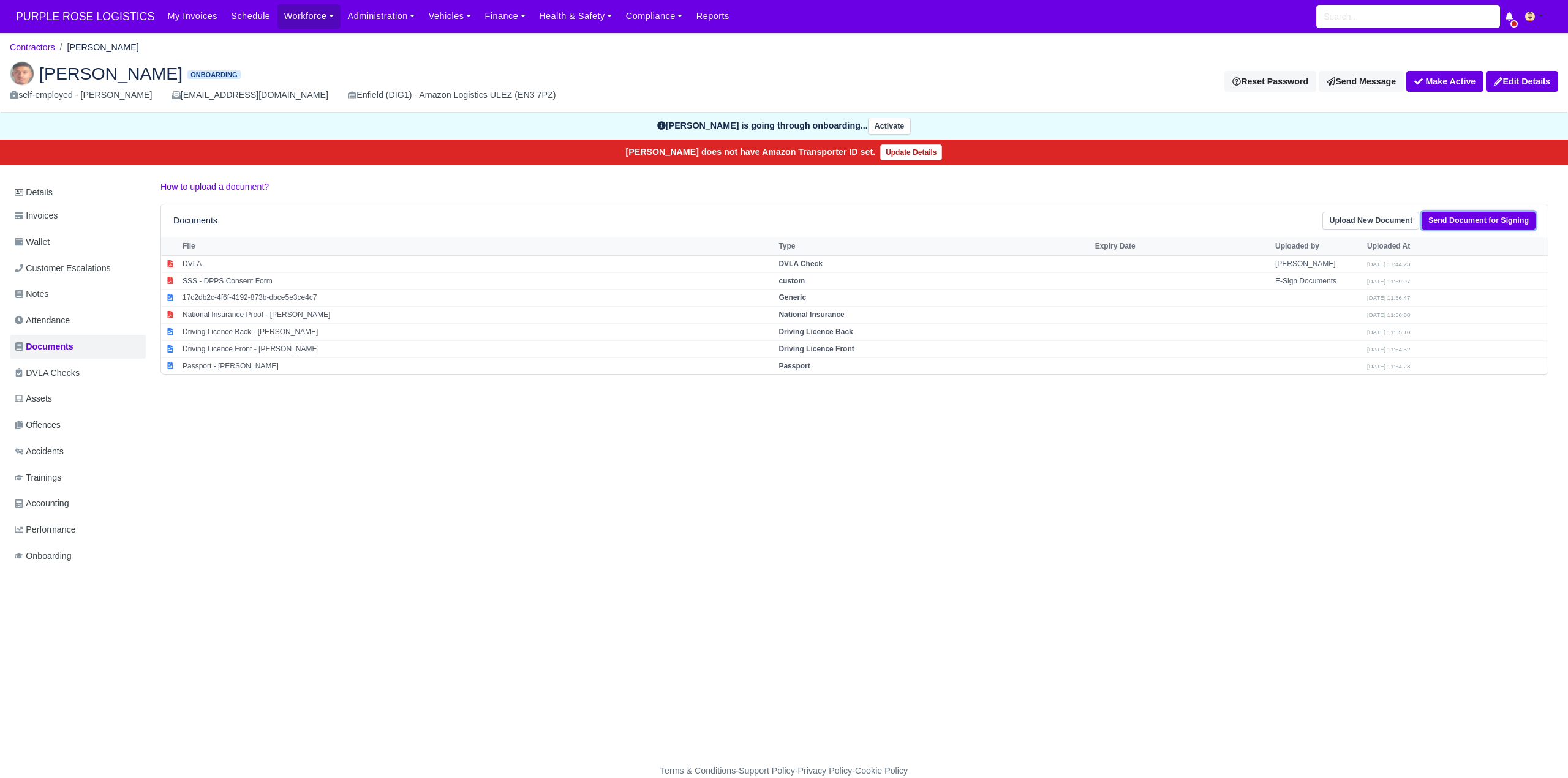
click at [1446, 217] on link "Send Document for Signing" at bounding box center [1479, 221] width 114 height 18
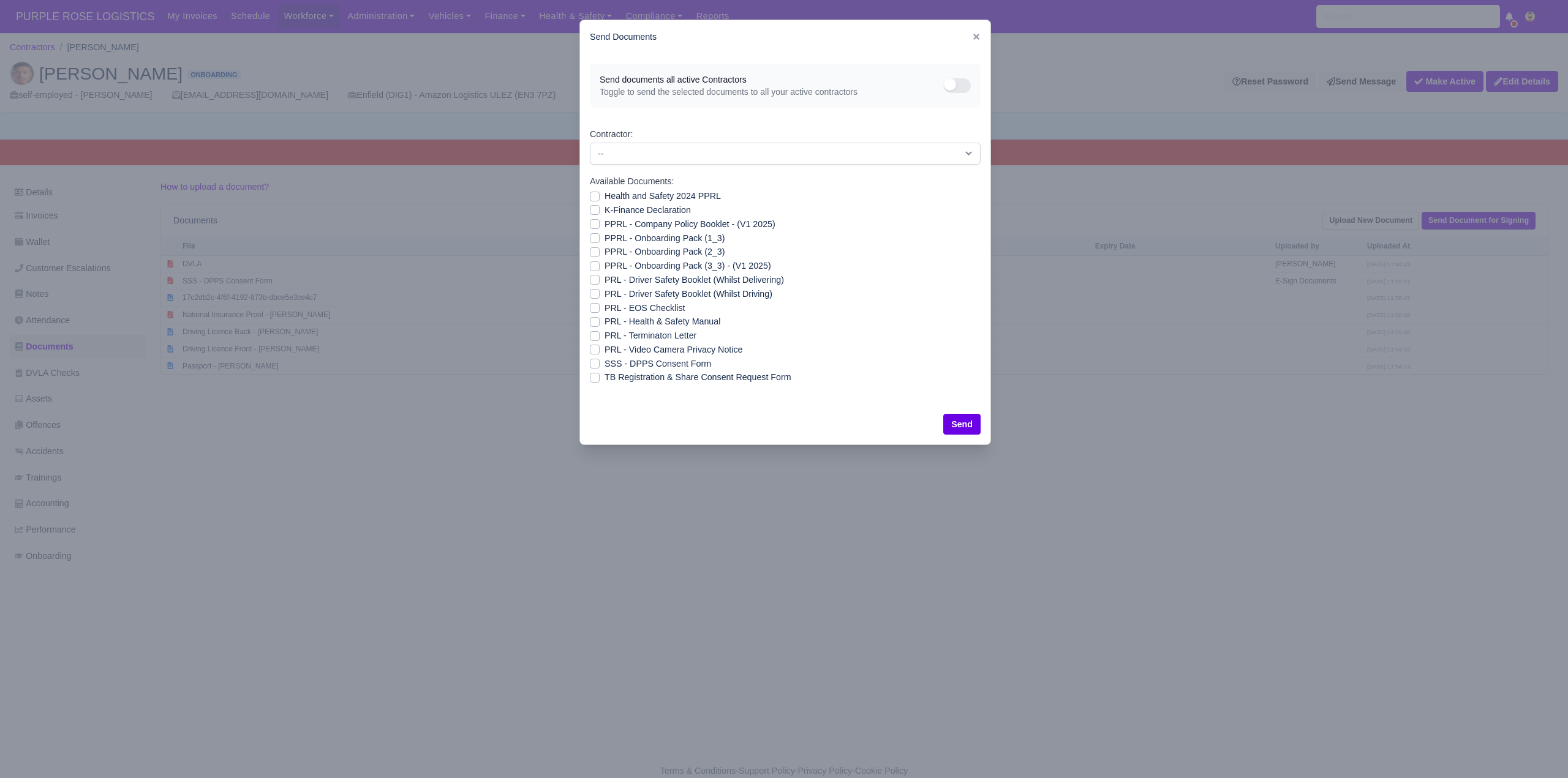
click at [605, 198] on label "Health and Safety 2024 PPRL" at bounding box center [663, 196] width 117 height 14
click at [597, 198] on input "Health and Safety 2024 PPRL" at bounding box center [594, 194] width 9 height 9
checkbox input "true"
drag, startPoint x: 596, startPoint y: 209, endPoint x: 597, endPoint y: 224, distance: 15.0
click at [605, 210] on label "K-Finance Declaration" at bounding box center [647, 210] width 86 height 14
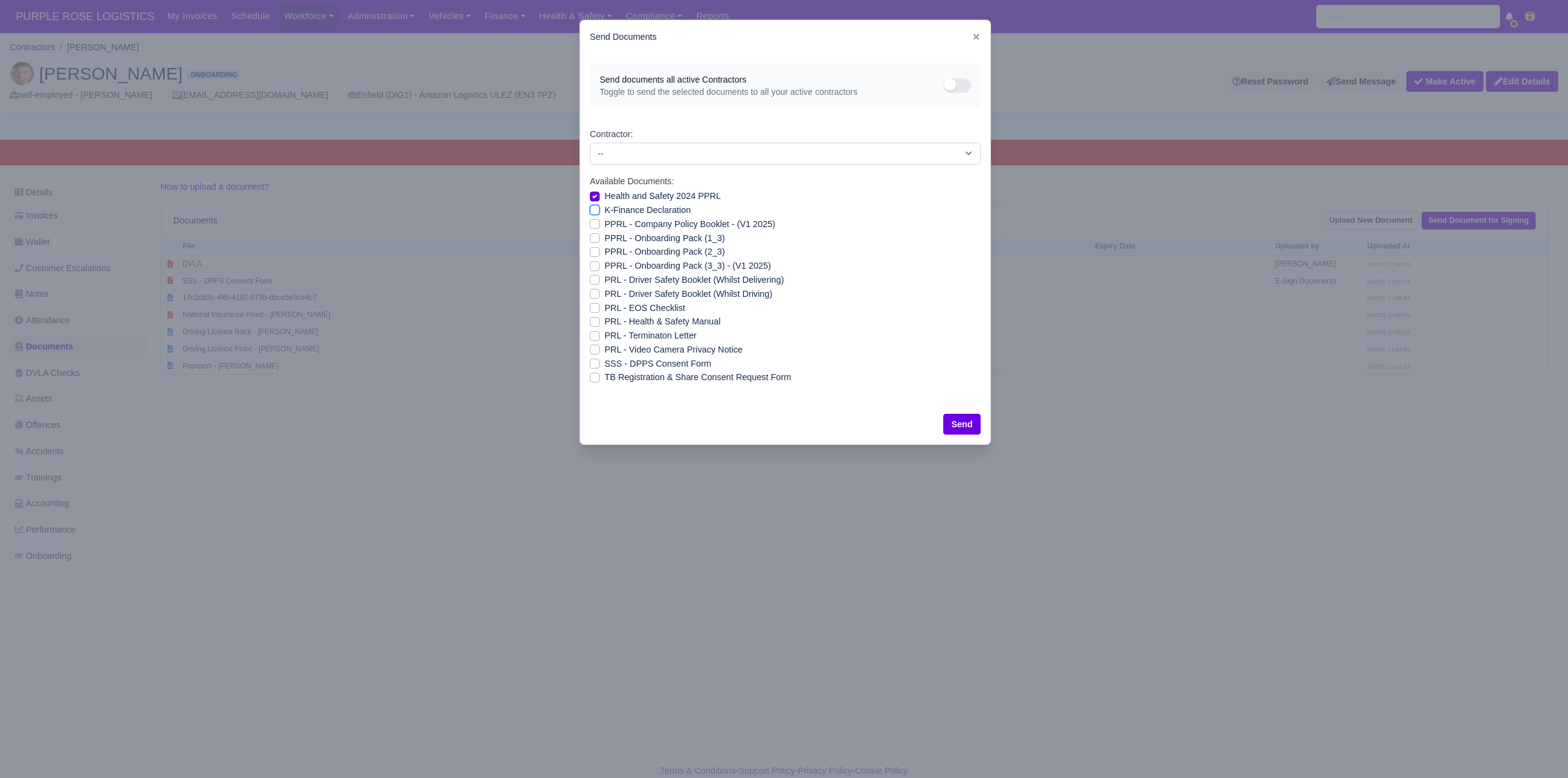
click at [596, 210] on input "K-Finance Declaration" at bounding box center [594, 208] width 9 height 9
checkbox input "true"
click at [605, 224] on label "PPRL - Company Policy Booklet - (V1 2025)" at bounding box center [690, 224] width 171 height 14
click at [592, 224] on input "PPRL - Company Policy Booklet - (V1 2025)" at bounding box center [594, 222] width 9 height 9
checkbox input "true"
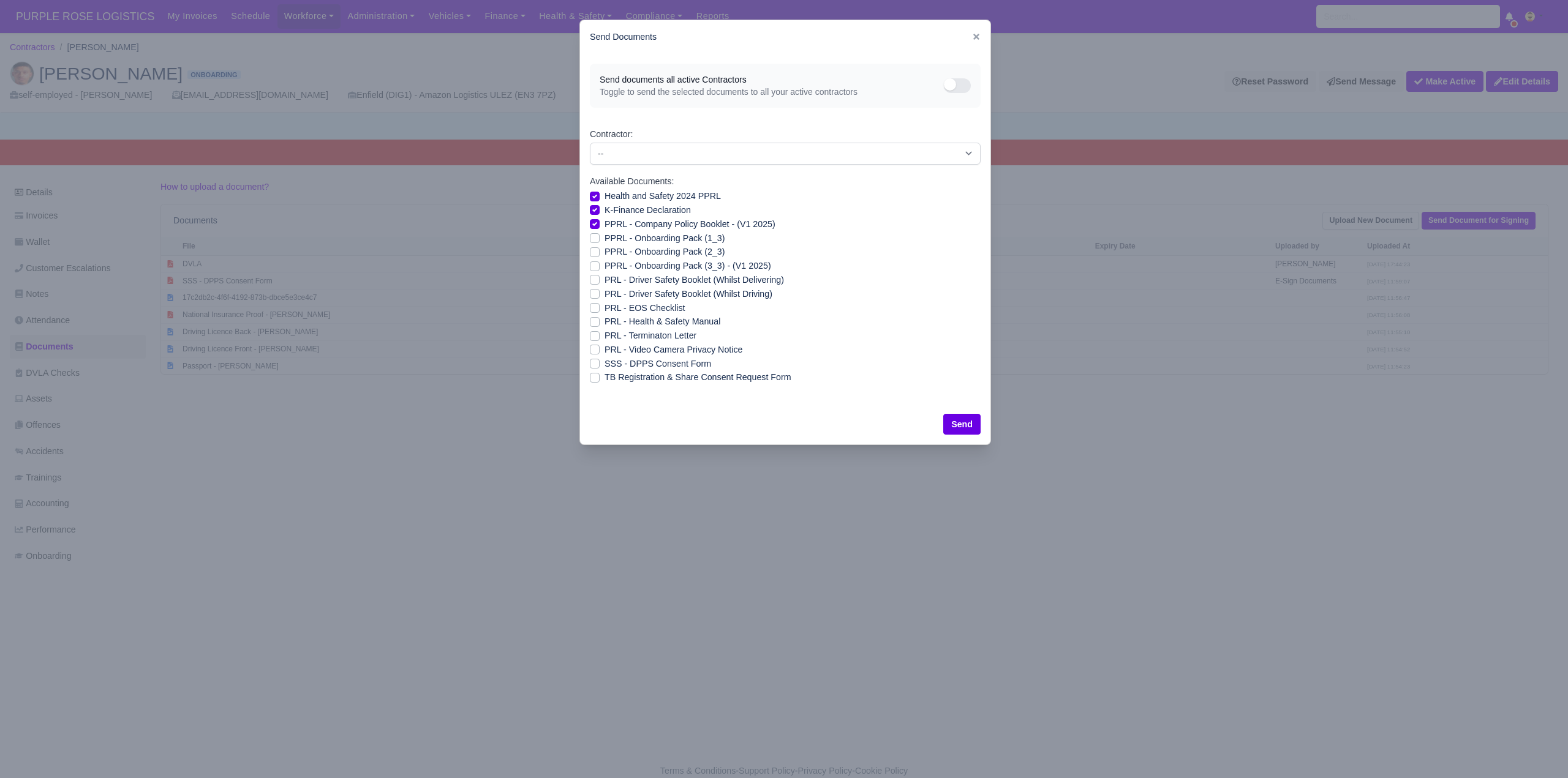
click at [605, 237] on label "PPRL - Onboarding Pack (1_3)" at bounding box center [665, 238] width 120 height 14
click at [593, 237] on input "PPRL - Onboarding Pack (1_3)" at bounding box center [594, 236] width 9 height 9
checkbox input "true"
drag, startPoint x: 596, startPoint y: 252, endPoint x: 595, endPoint y: 262, distance: 10.0
click at [605, 252] on label "PPRL - Onboarding Pack (2_3)" at bounding box center [665, 251] width 120 height 14
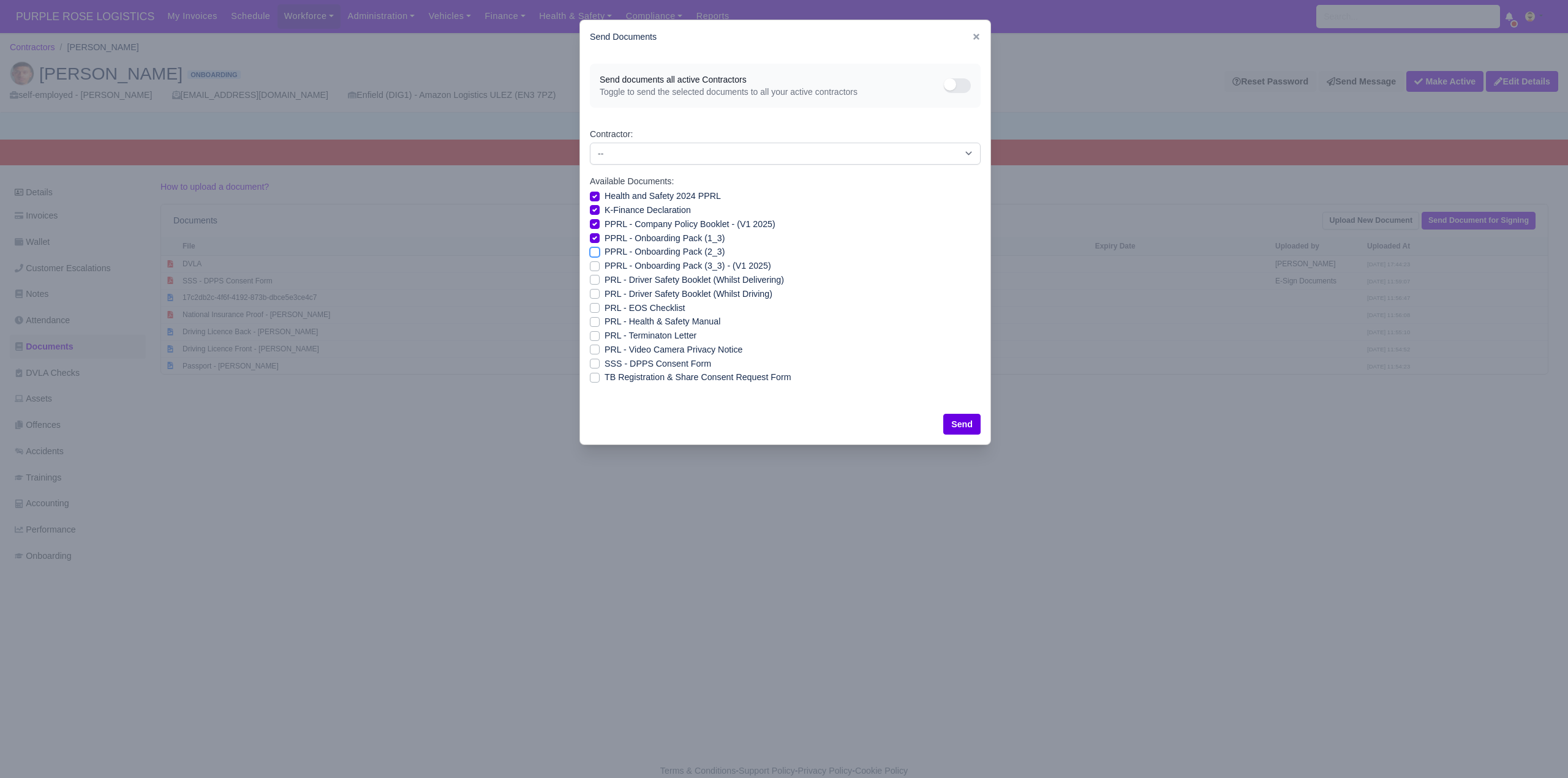
click at [596, 252] on input "PPRL - Onboarding Pack (2_3)" at bounding box center [594, 249] width 9 height 9
checkbox input "true"
click at [605, 262] on label "PPRL - Onboarding Pack (3_3) - (V1 2025)" at bounding box center [688, 265] width 167 height 14
click at [594, 262] on input "PPRL - Onboarding Pack (3_3) - (V1 2025)" at bounding box center [594, 263] width 9 height 9
checkbox input "true"
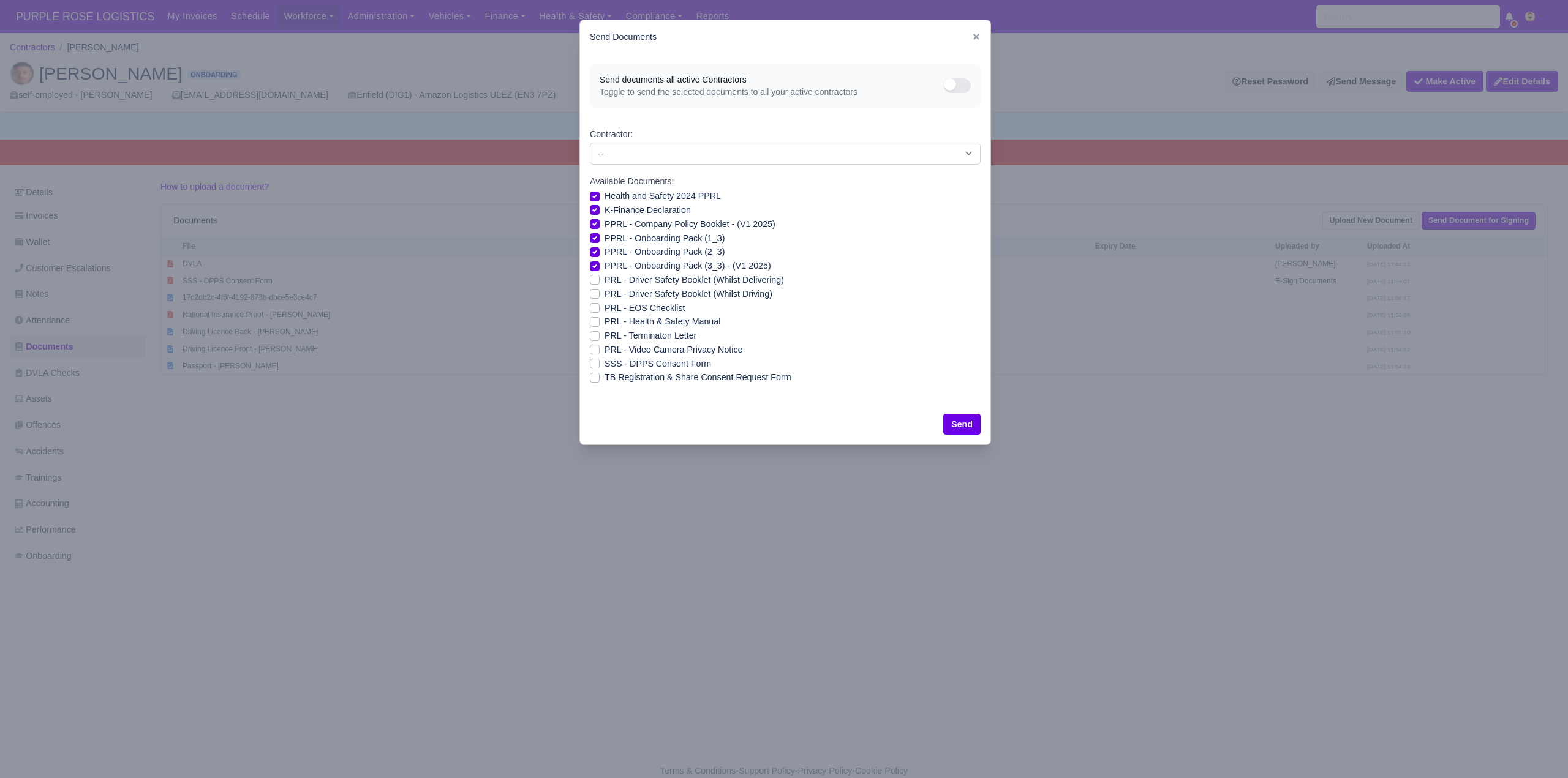
click at [605, 280] on label "PRL - Driver Safety Booklet (Whilst Delivering)" at bounding box center [694, 280] width 179 height 14
click at [591, 280] on input "PRL - Driver Safety Booklet (Whilst Delivering)" at bounding box center [594, 278] width 9 height 9
checkbox input "true"
click at [605, 290] on label "PRL - Driver Safety Booklet (Whilst Driving)" at bounding box center [688, 294] width 168 height 14
click at [593, 290] on input "PRL - Driver Safety Booklet (Whilst Driving)" at bounding box center [594, 292] width 9 height 9
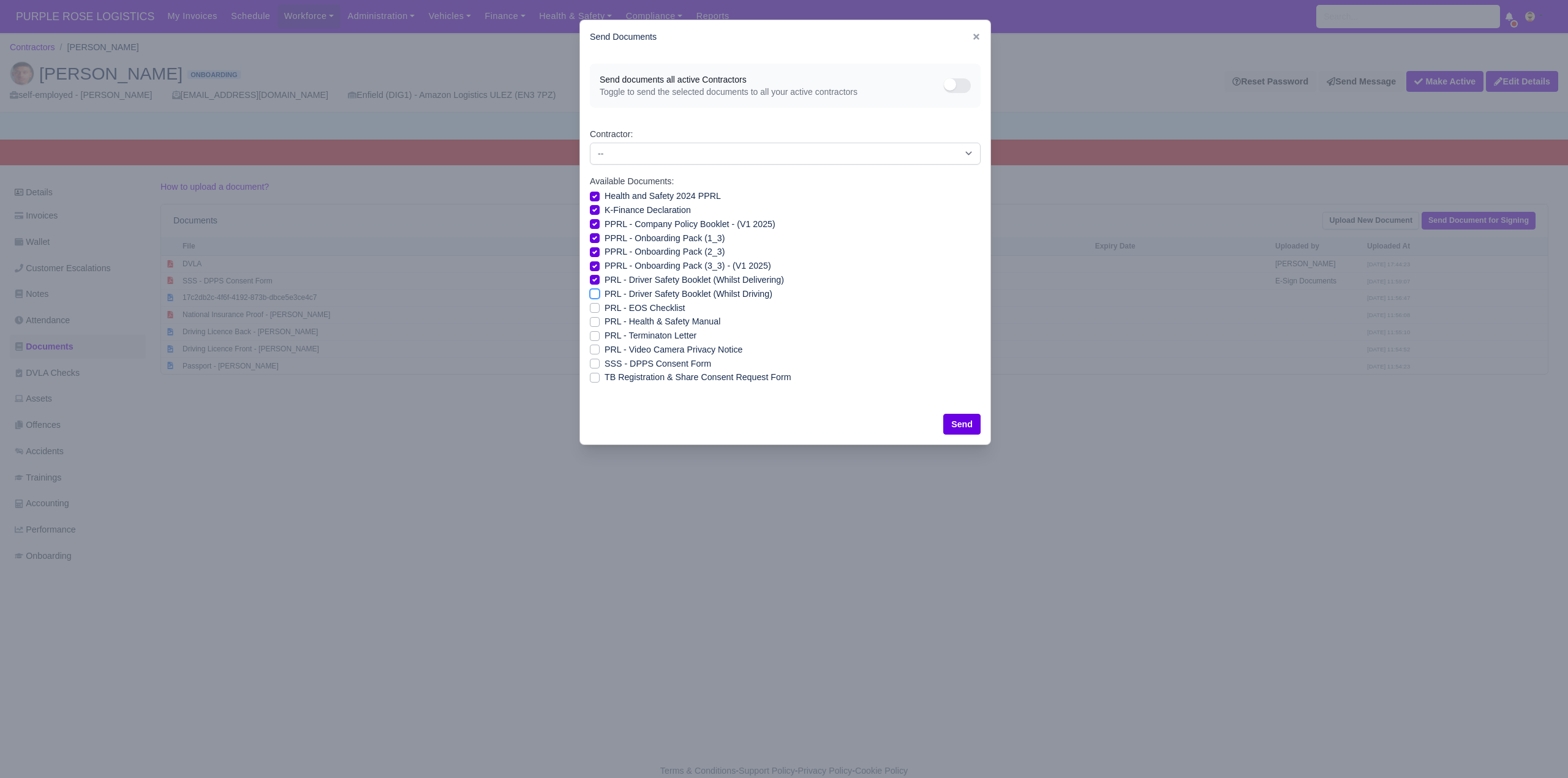
checkbox input "true"
click at [605, 317] on label "PRL - Health & Safety Manual" at bounding box center [663, 321] width 116 height 14
click at [590, 317] on input "PRL - Health & Safety Manual" at bounding box center [594, 319] width 9 height 9
checkbox input "true"
click at [605, 347] on label "PRL - Video Camera Privacy Notice" at bounding box center [673, 350] width 137 height 14
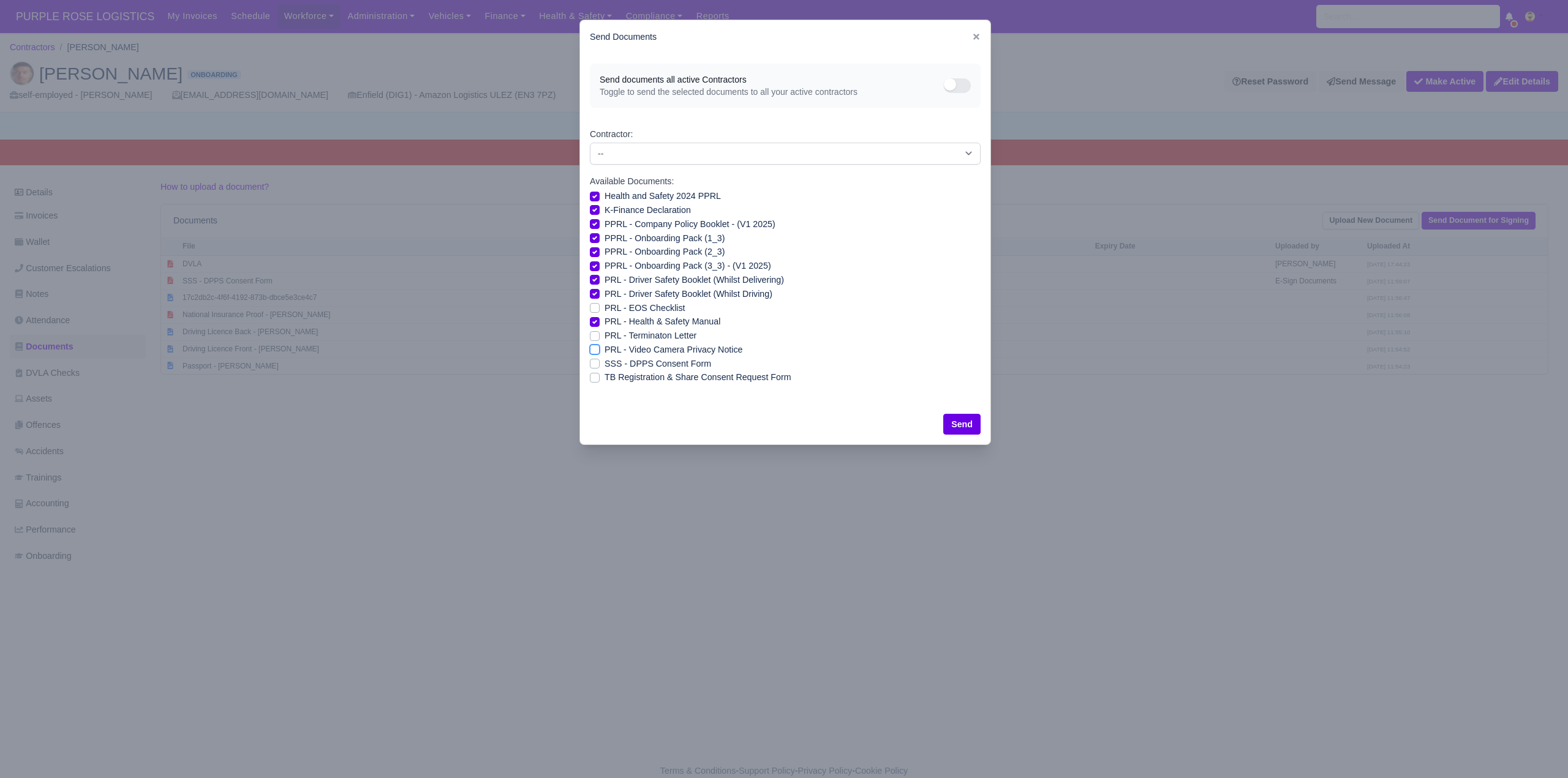
click at [591, 347] on input "PRL - Video Camera Privacy Notice" at bounding box center [594, 348] width 9 height 9
checkbox input "true"
click at [961, 426] on button "Send" at bounding box center [961, 425] width 37 height 21
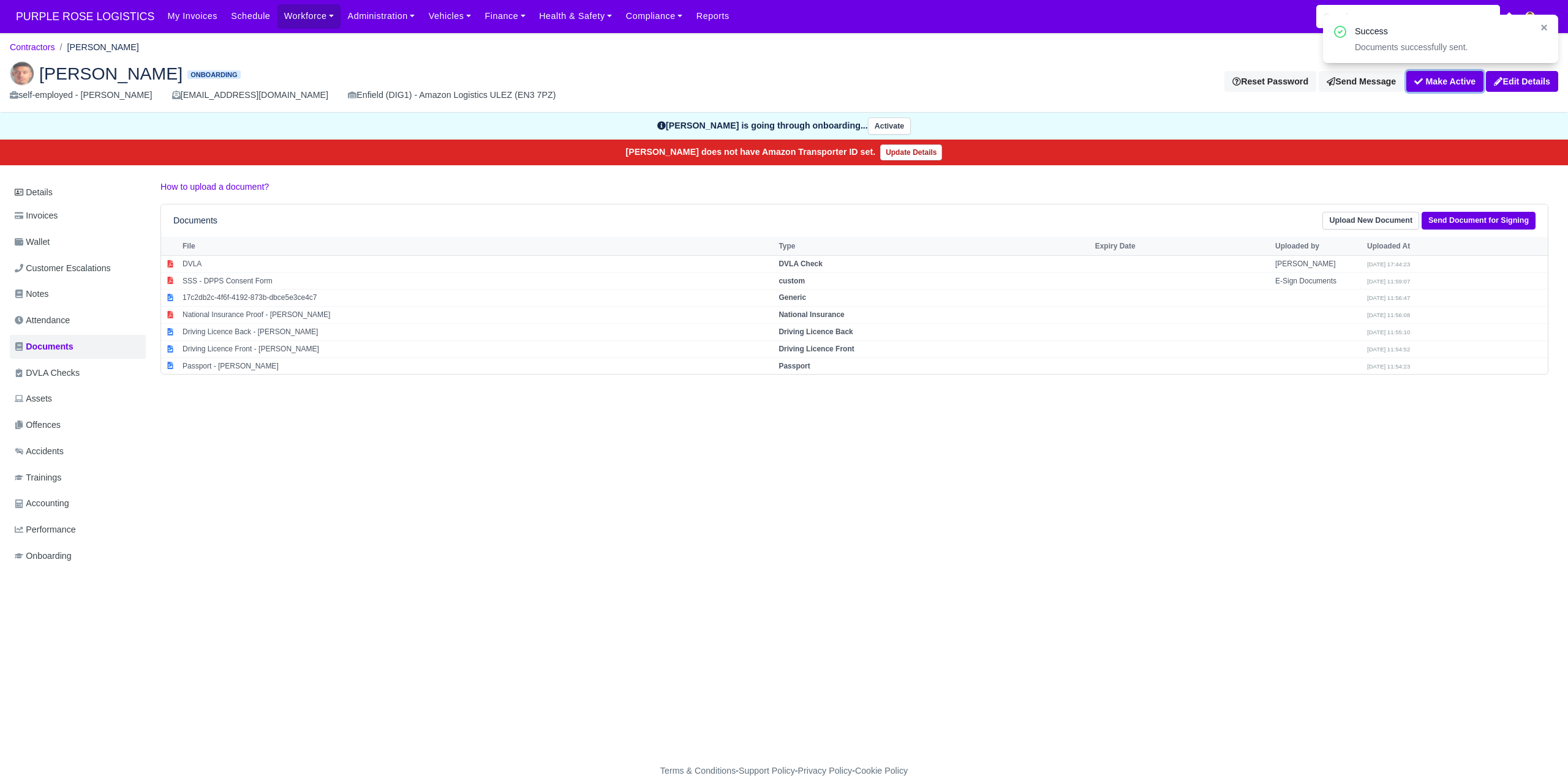
click at [1431, 80] on button "Make Active" at bounding box center [1445, 81] width 77 height 21
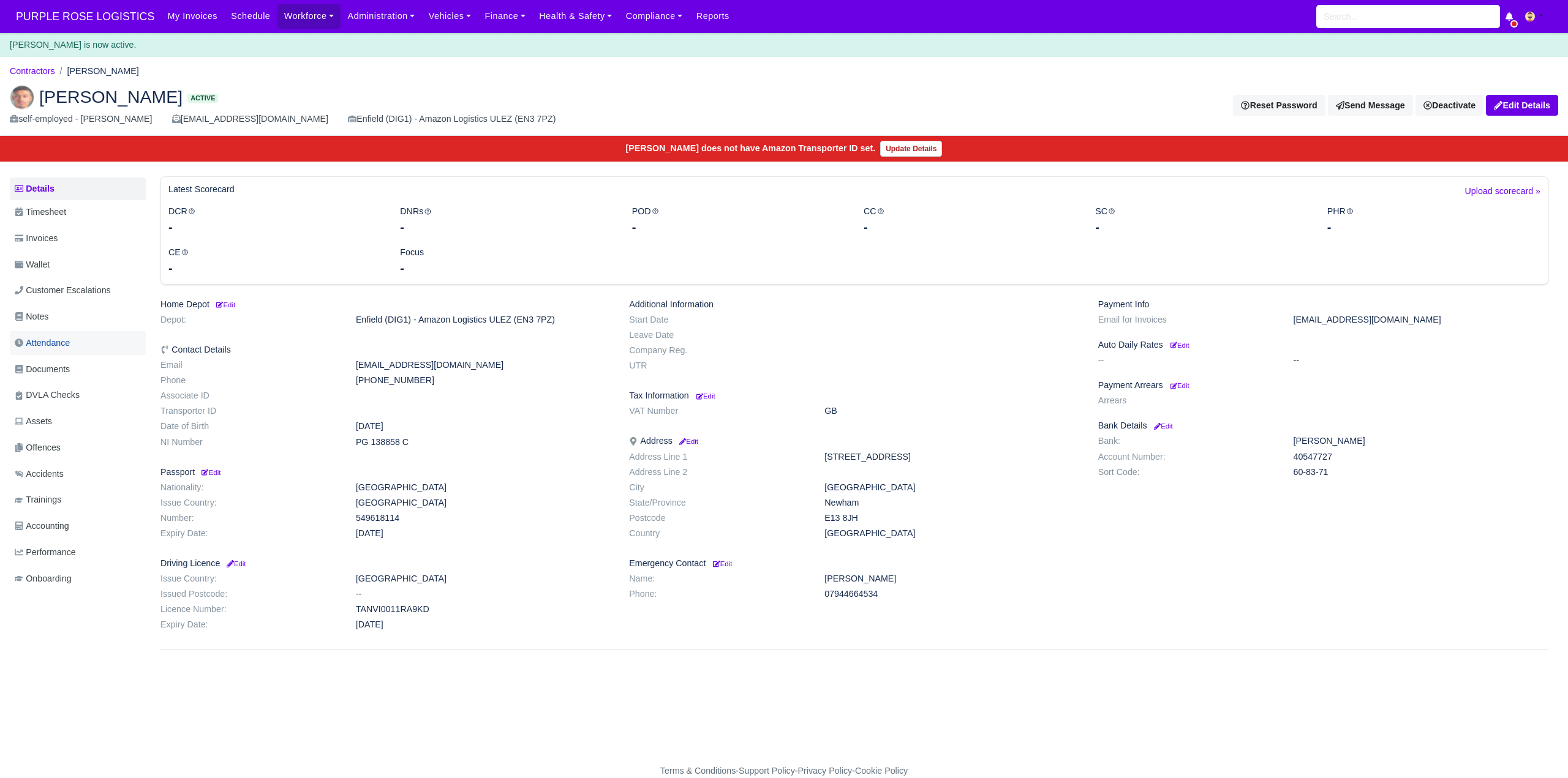
click at [70, 349] on span "Attendance" at bounding box center [43, 343] width 55 height 14
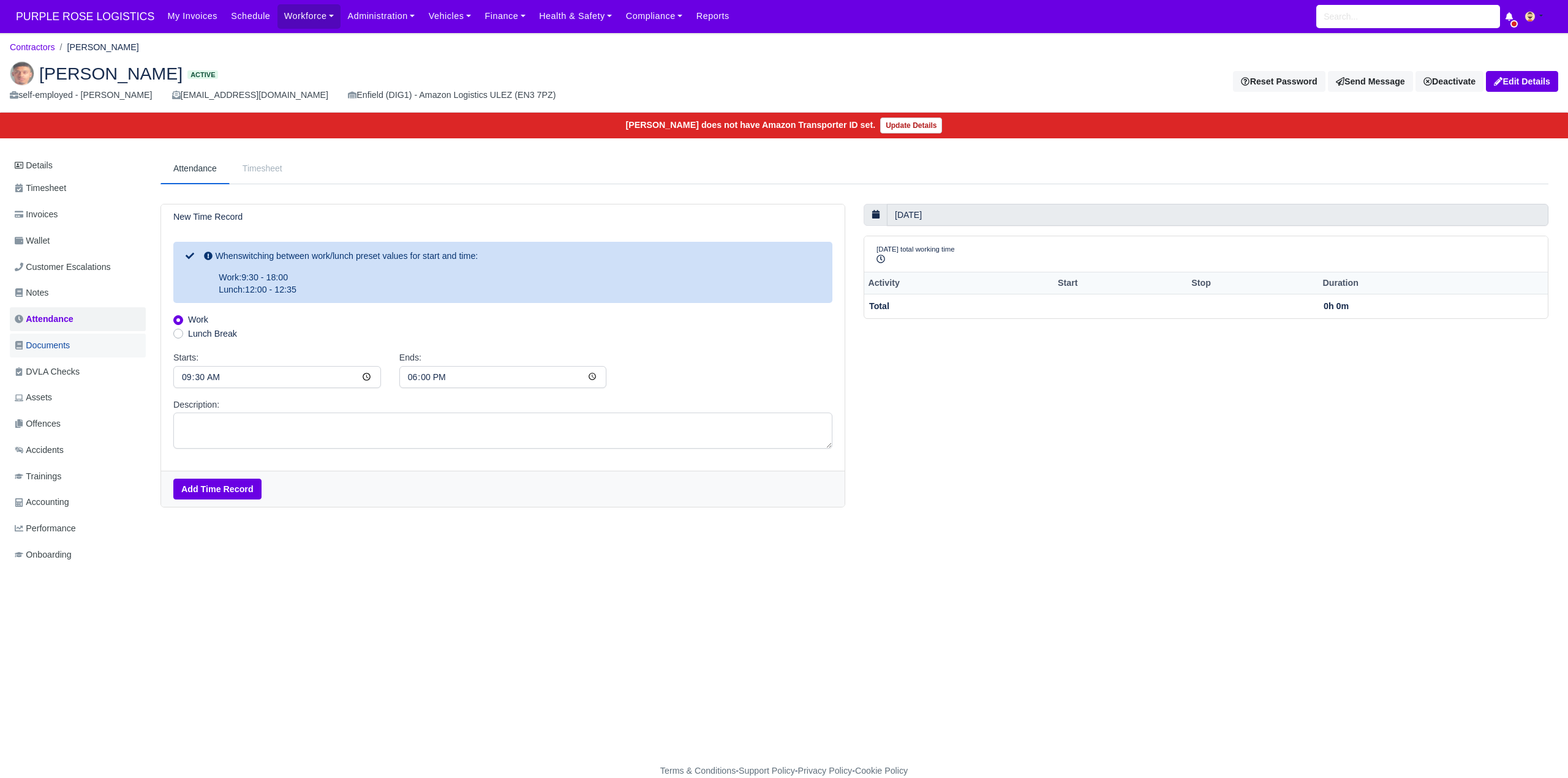
click at [64, 343] on span "Documents" at bounding box center [43, 345] width 55 height 14
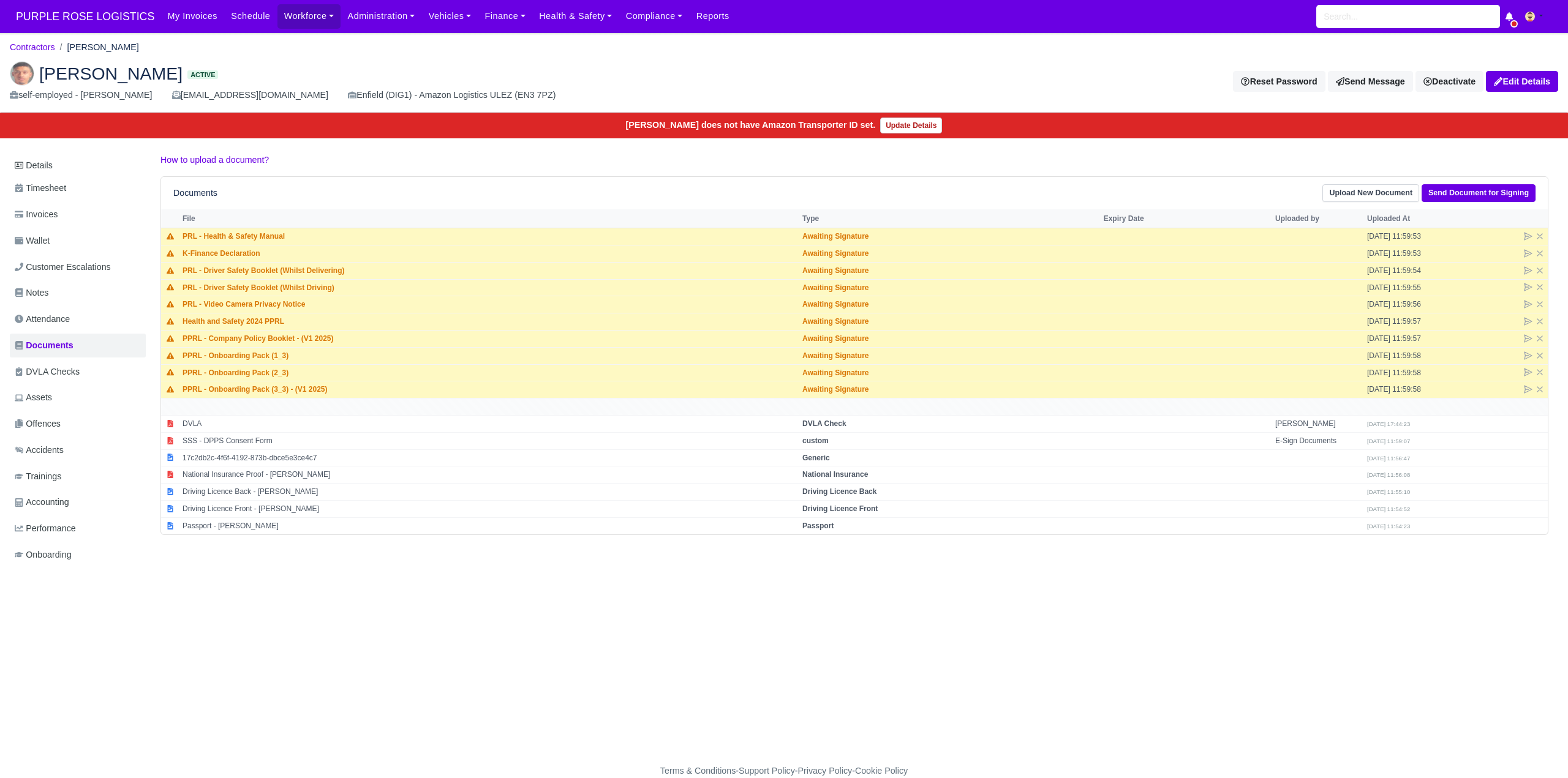
click at [915, 615] on main "Contractors [PERSON_NAME] [PERSON_NAME] Active self-employed - [PERSON_NAME] [E…" at bounding box center [784, 406] width 1568 height 716
click at [775, 81] on div "[PERSON_NAME] Active self-employed - [PERSON_NAME] [EMAIL_ADDRESS][DOMAIN_NAME]…" at bounding box center [392, 81] width 783 height 41
click at [567, 591] on div "Details Timesheet Invoices Wallet Customer Escalations Notes Attendance Documen…" at bounding box center [783, 372] width 1548 height 439
click at [56, 296] on link "Notes" at bounding box center [77, 293] width 136 height 24
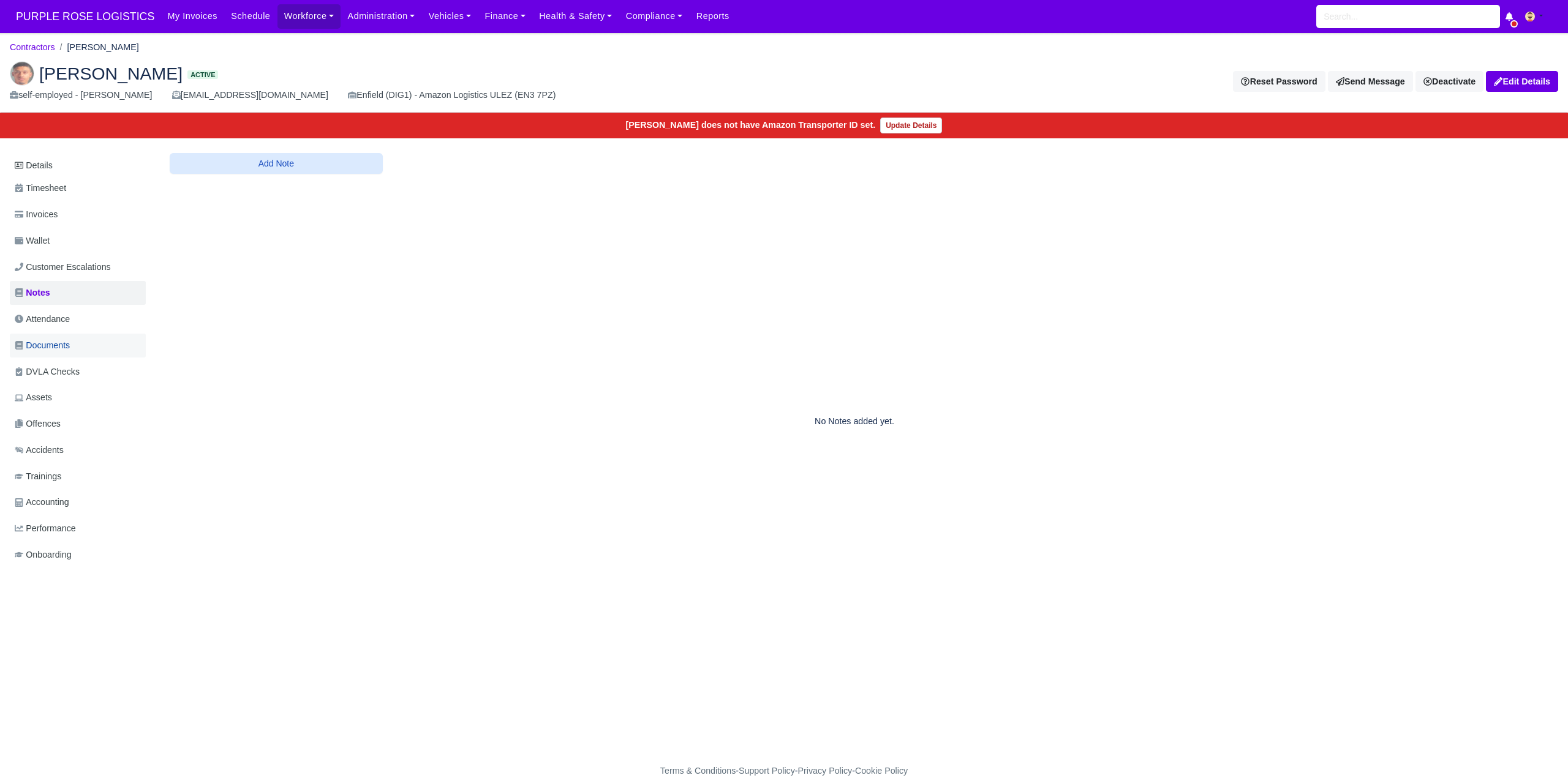
click at [70, 345] on span "Documents" at bounding box center [43, 345] width 55 height 14
